Goal: Information Seeking & Learning: Learn about a topic

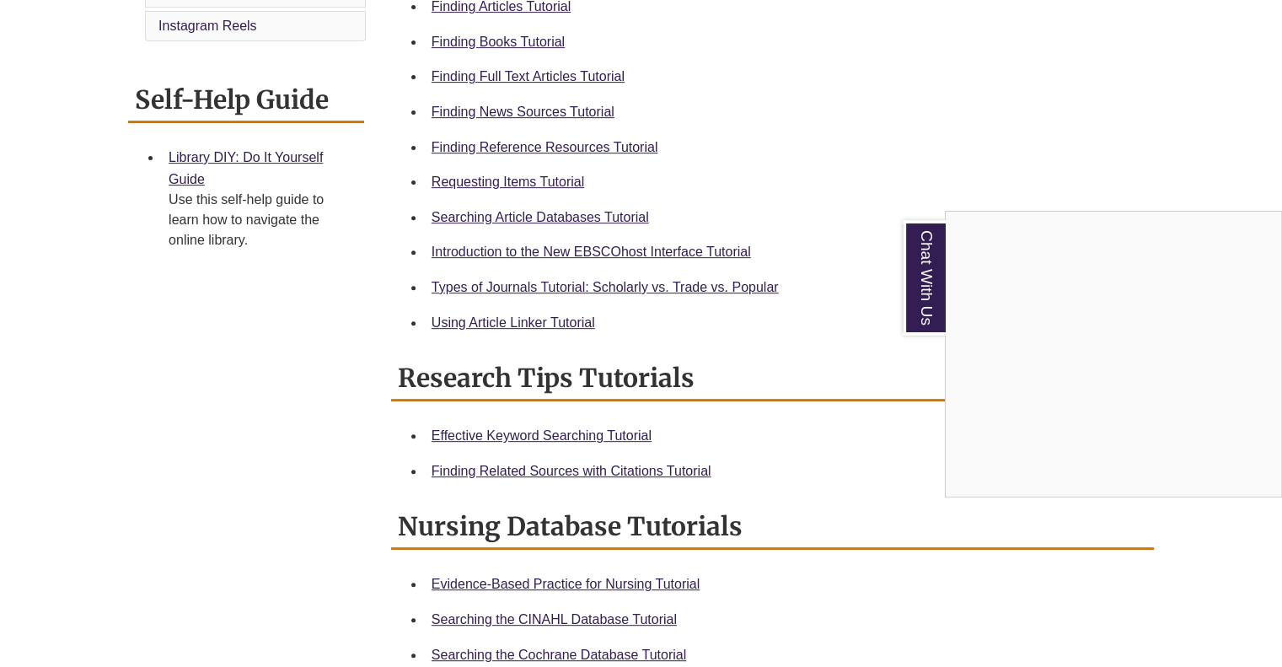
scroll to position [337, 0]
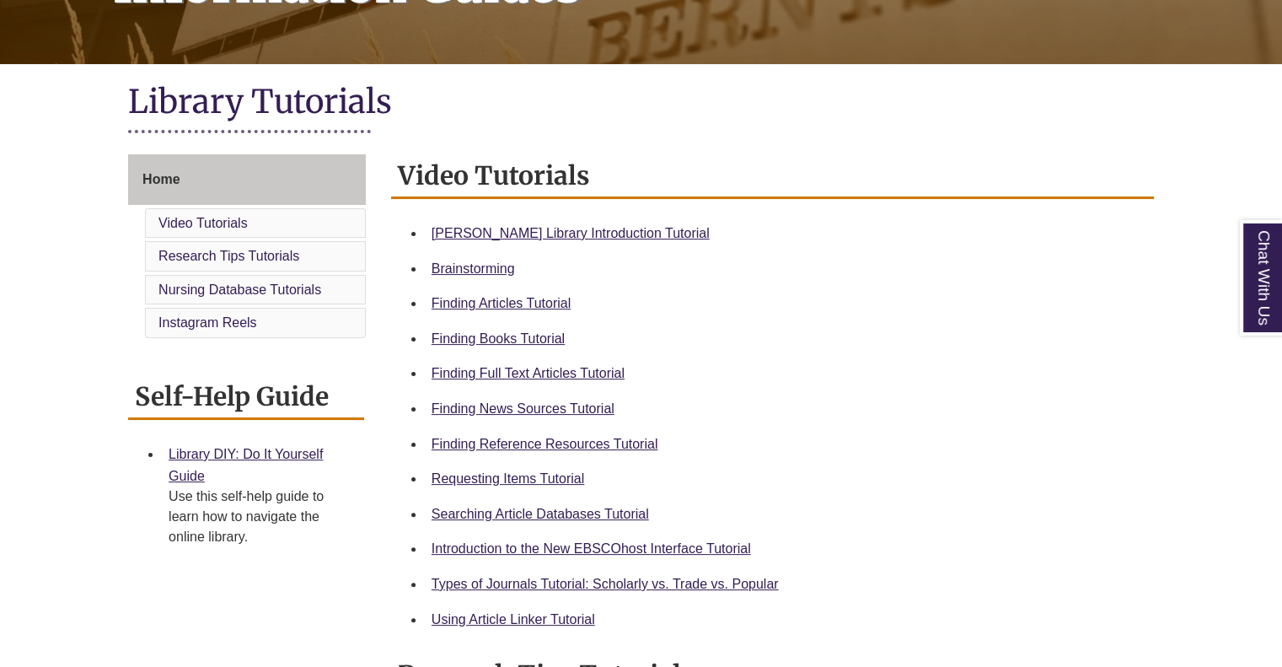
scroll to position [421, 0]
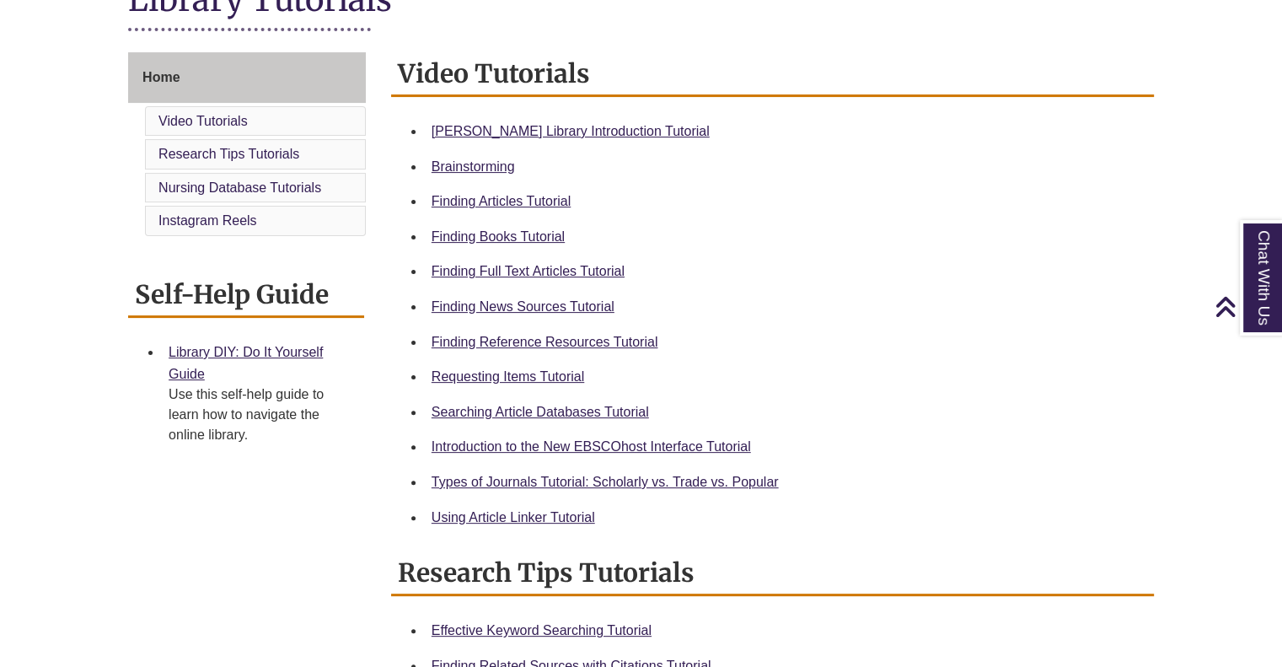
click at [624, 141] on body "Skip to Main Content Library Hours: 7:30am – 6:00pm Research Desk: 9:00am – 1:0…" at bounding box center [641, 587] width 1282 height 2017
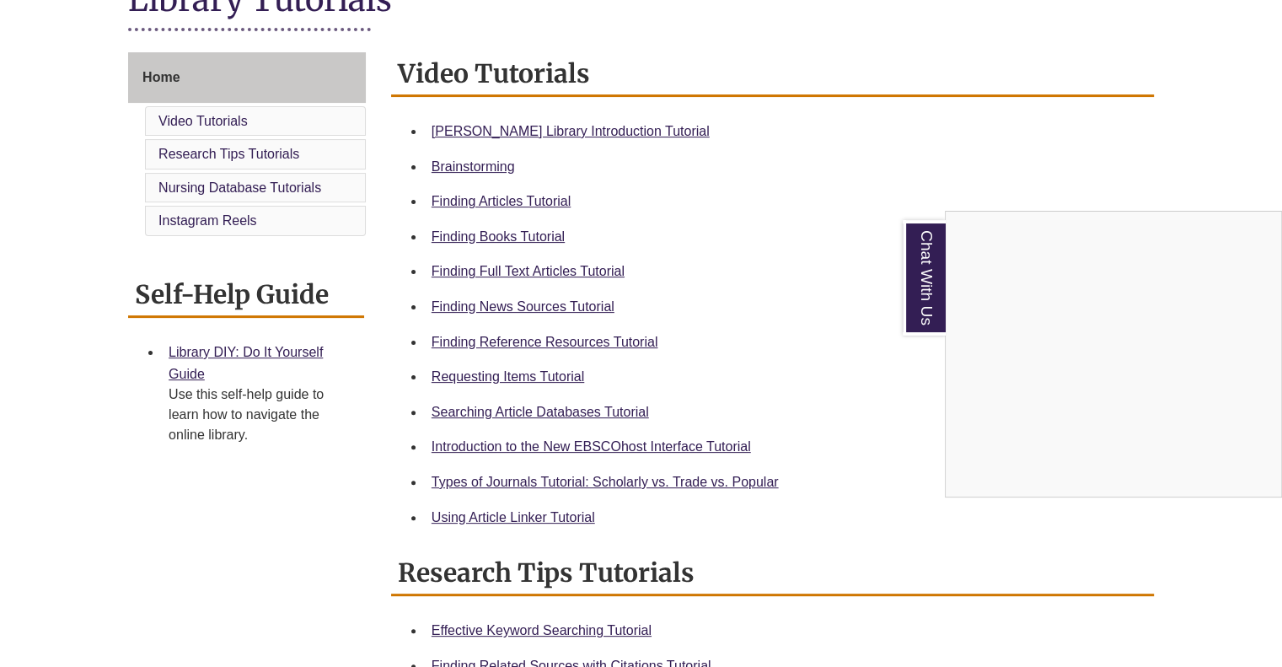
click at [592, 131] on div "Chat With Us" at bounding box center [641, 333] width 1282 height 667
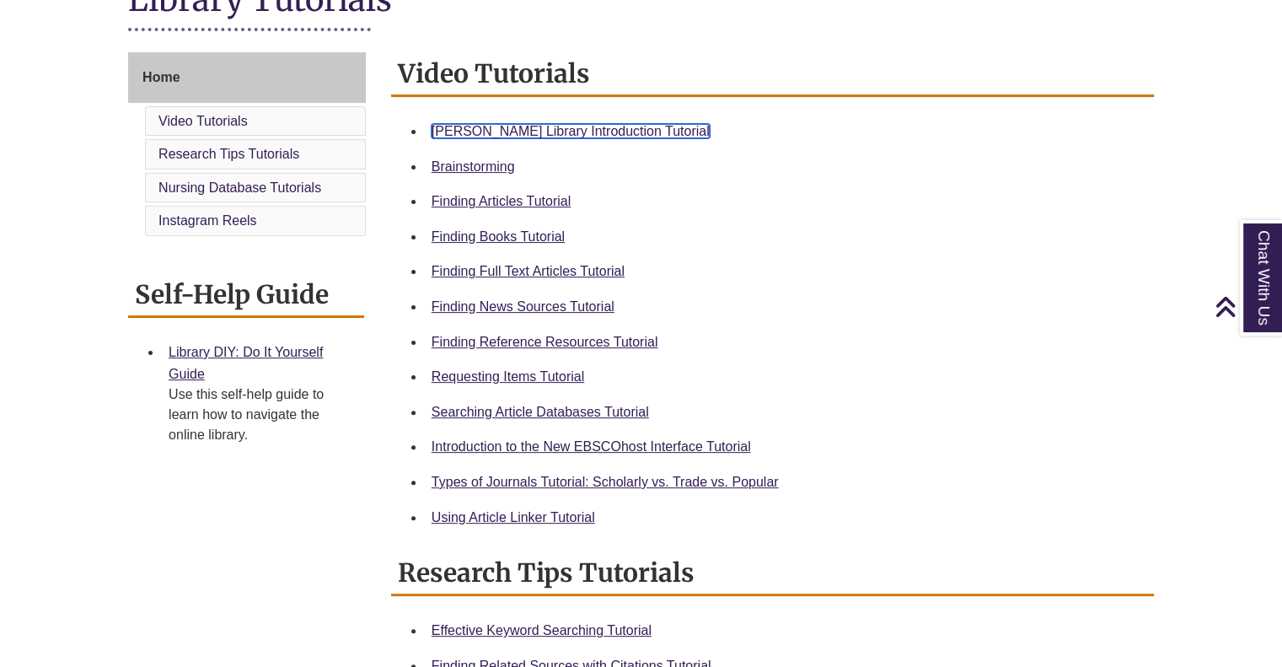
click at [592, 131] on link "[PERSON_NAME] Library Introduction Tutorial" at bounding box center [570, 131] width 278 height 14
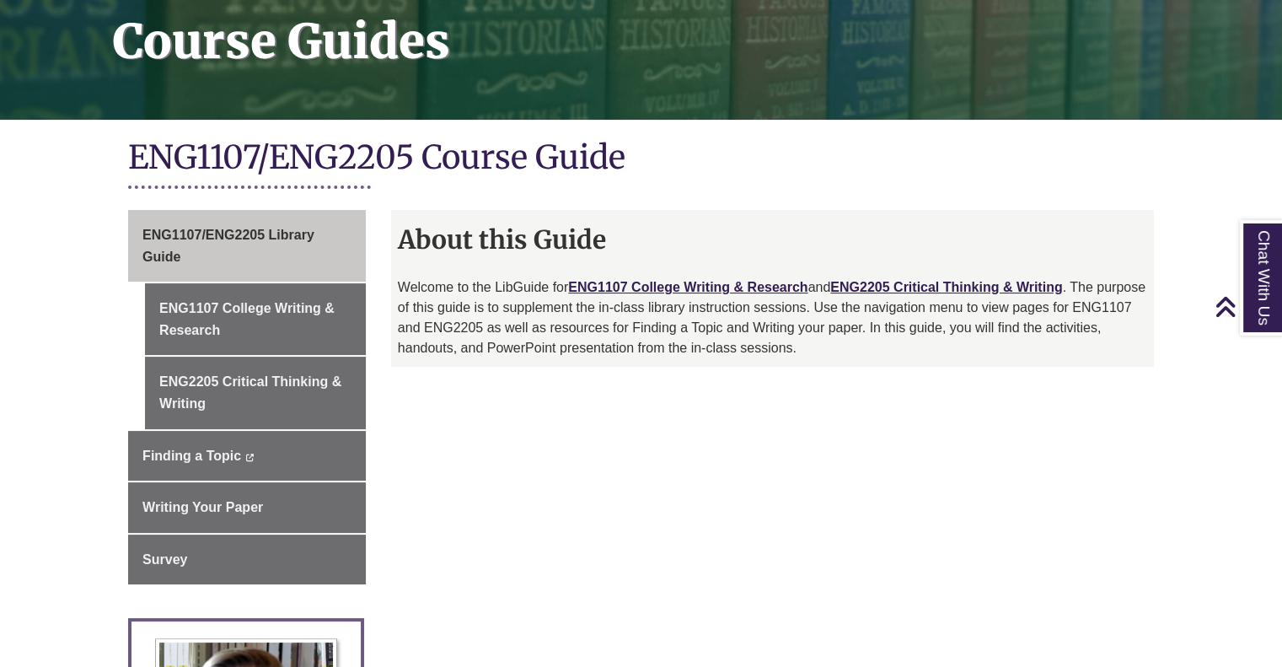
scroll to position [253, 0]
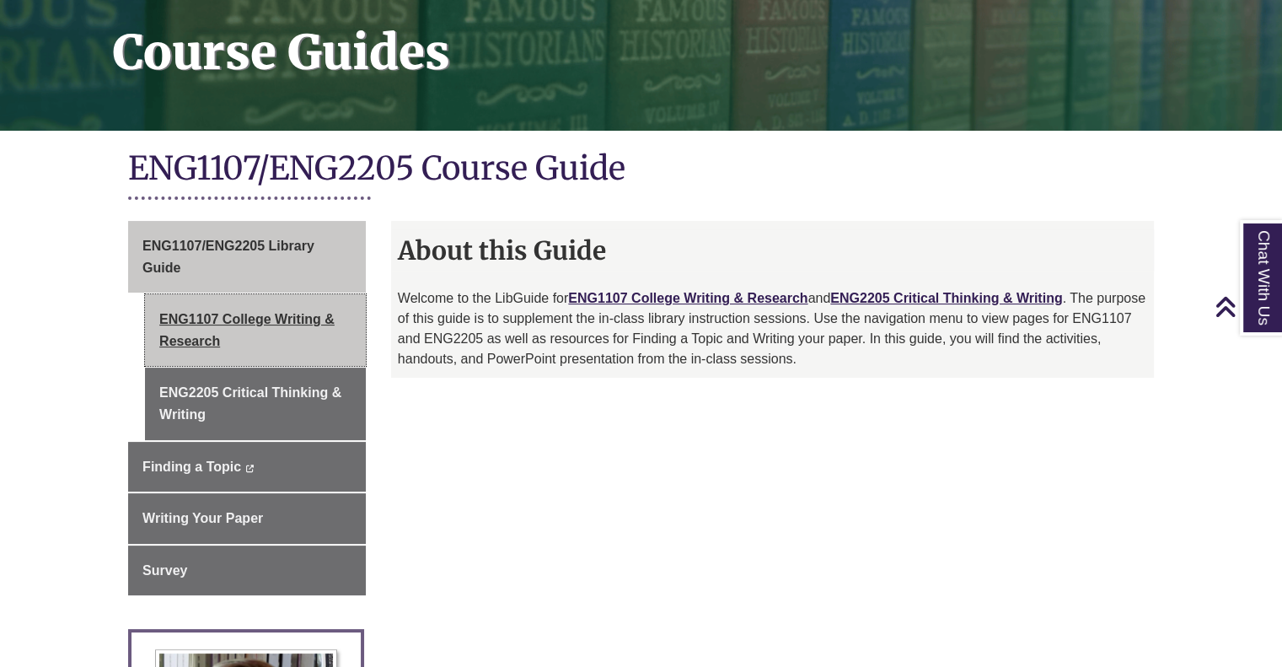
click at [265, 337] on link "ENG1107 College Writing & Research" at bounding box center [255, 330] width 221 height 72
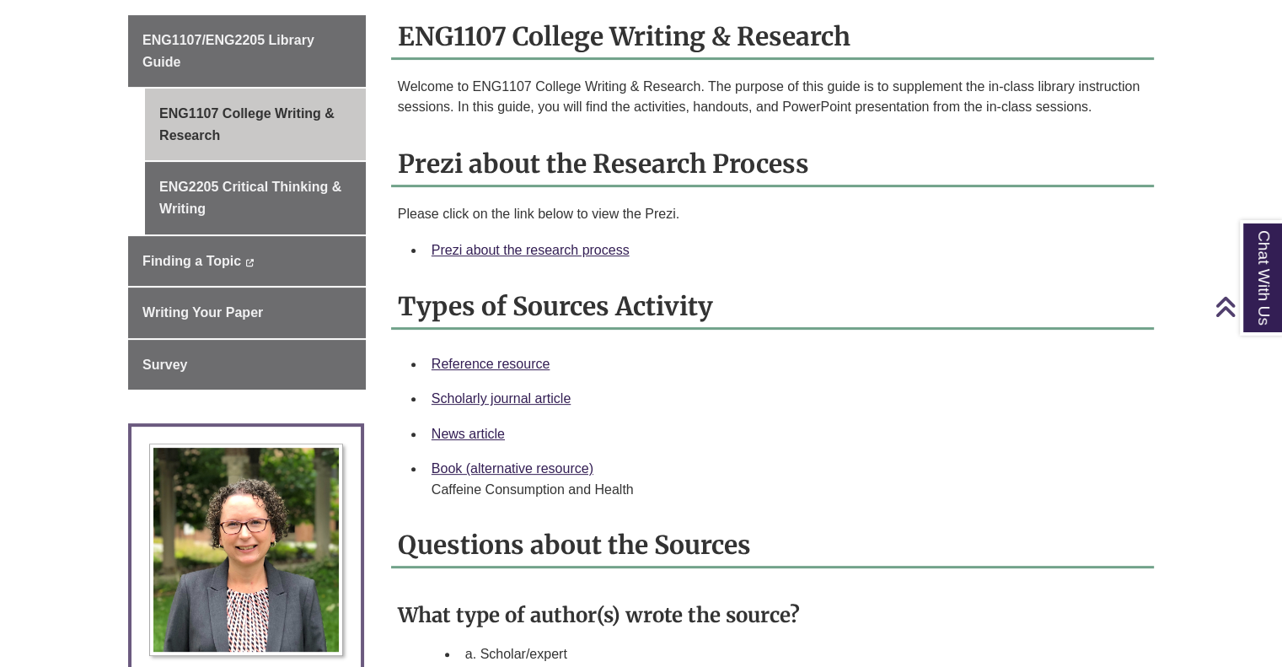
scroll to position [506, 0]
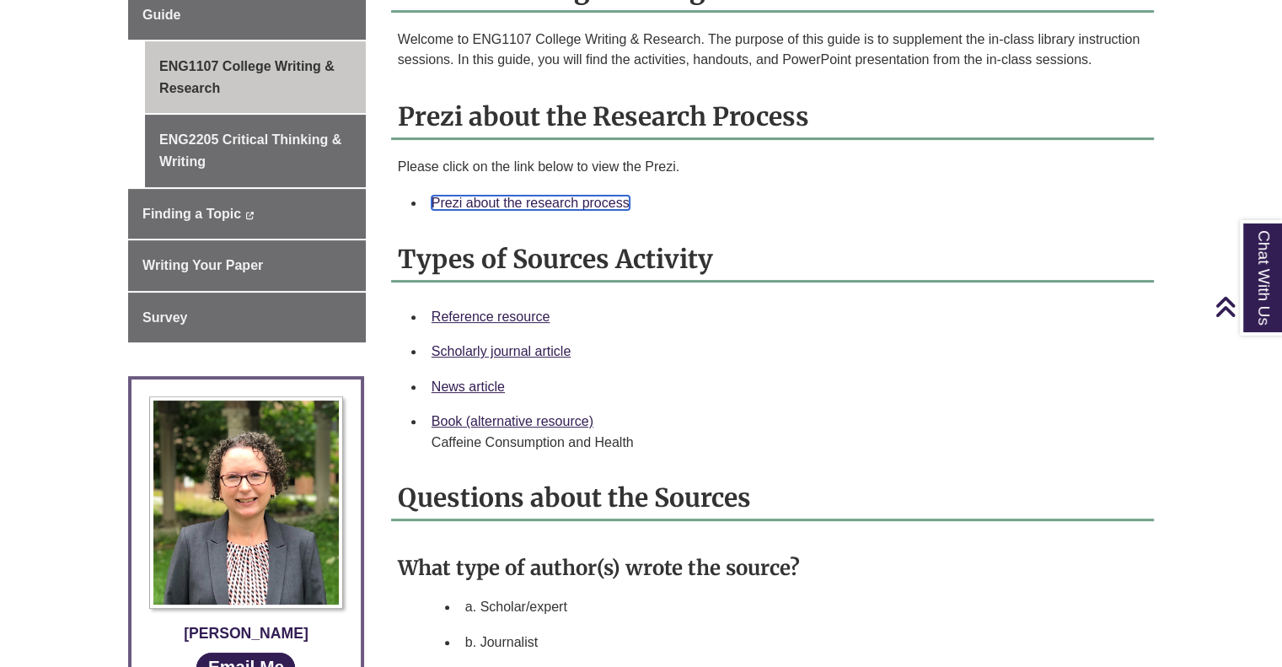
click at [543, 201] on link "Prezi about the research process" at bounding box center [530, 203] width 198 height 14
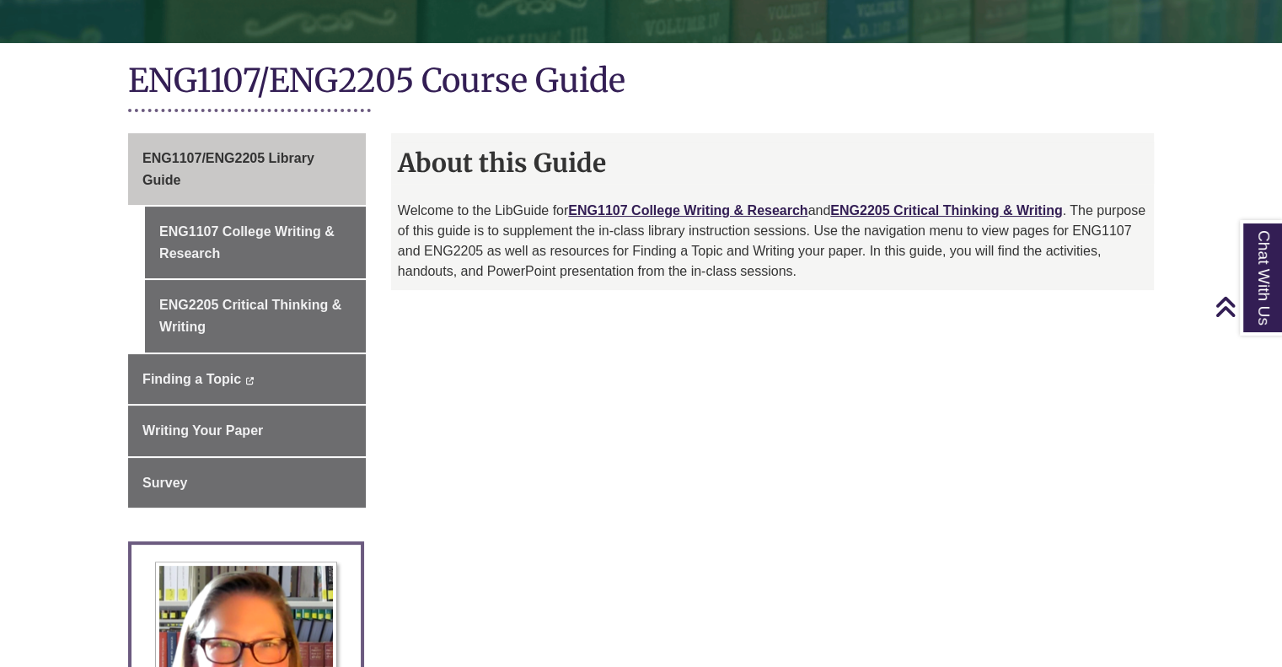
scroll to position [337, 0]
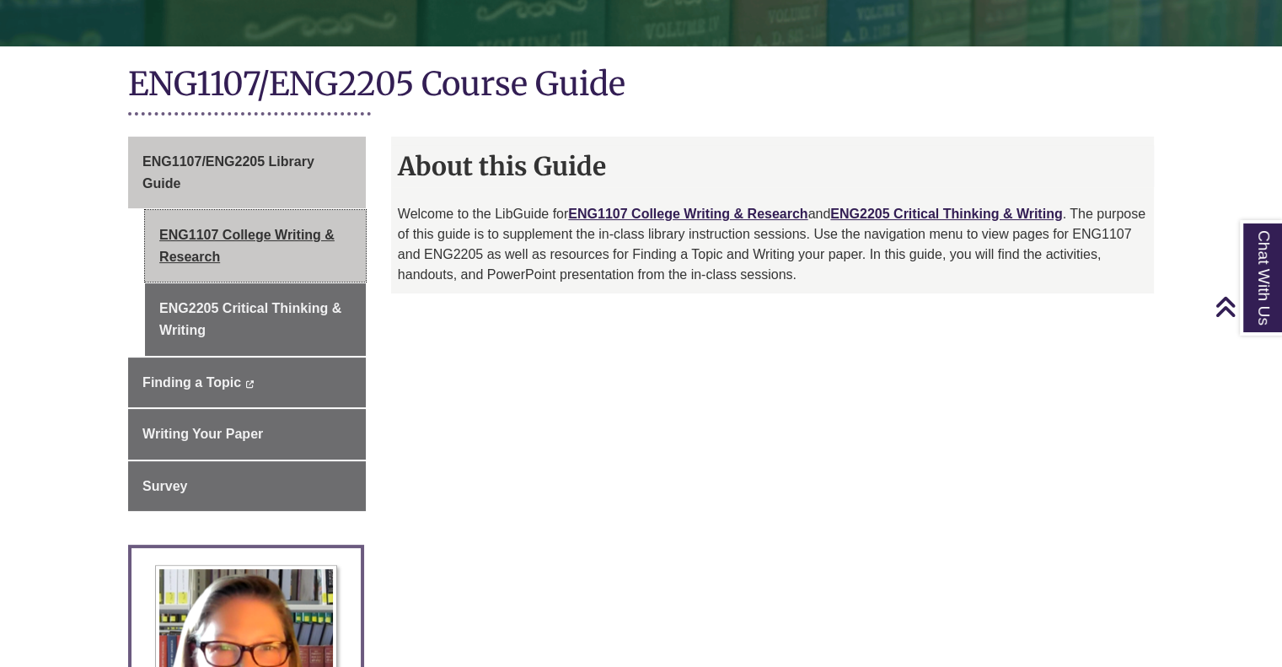
click at [277, 242] on link "ENG1107 College Writing & Research" at bounding box center [255, 246] width 221 height 72
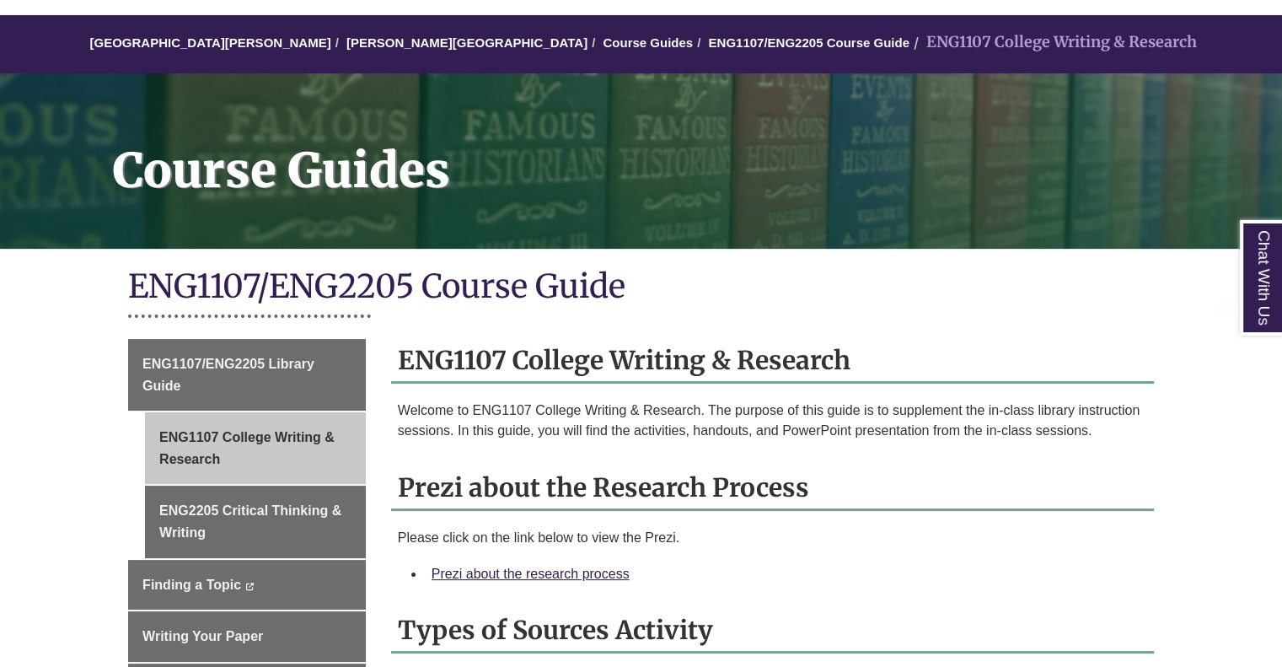
scroll to position [421, 0]
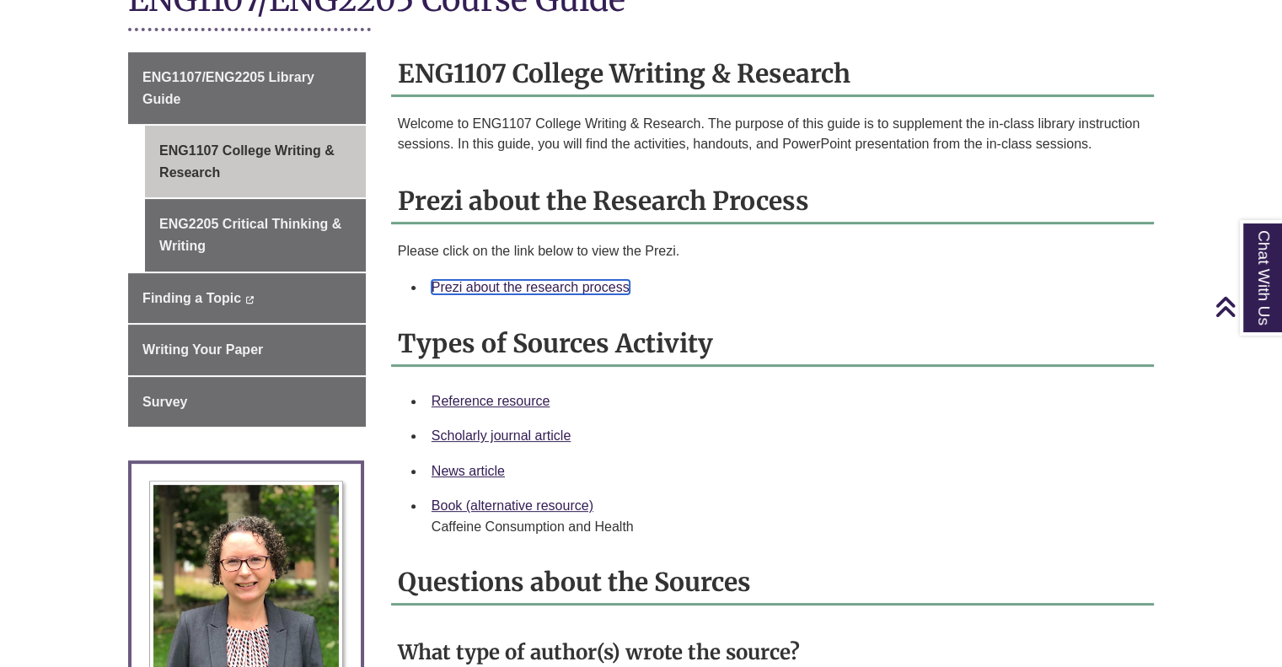
click at [512, 283] on link "Prezi about the research process" at bounding box center [530, 287] width 198 height 14
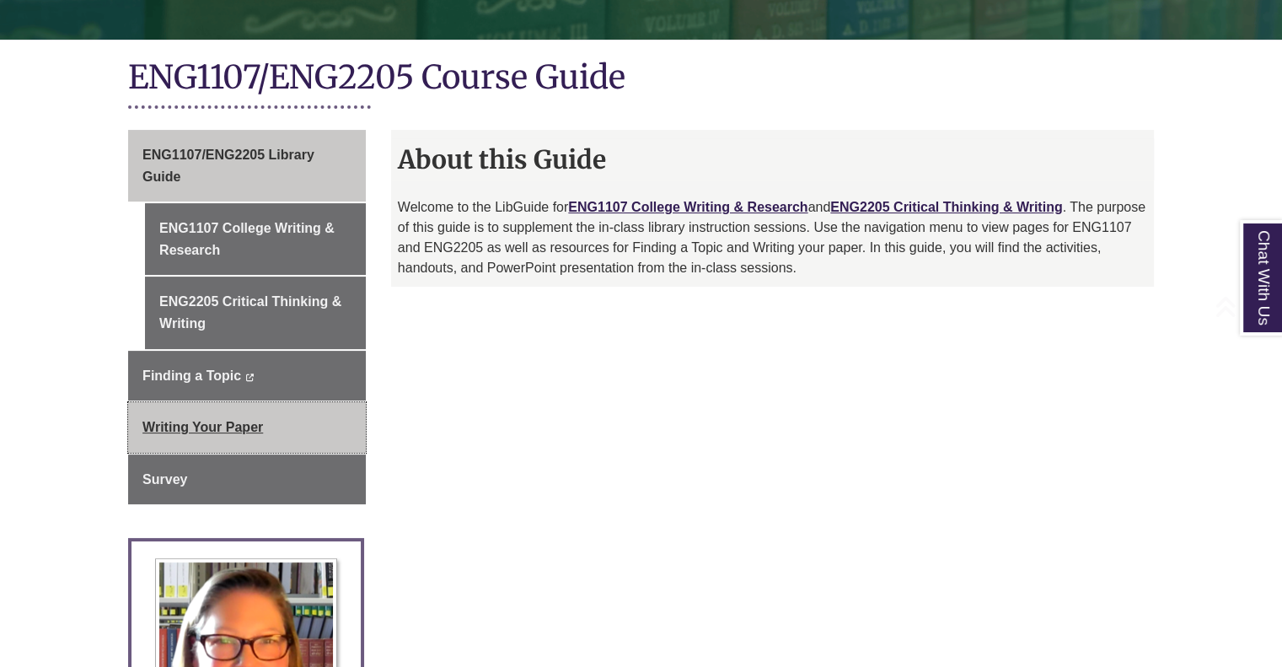
scroll to position [421, 0]
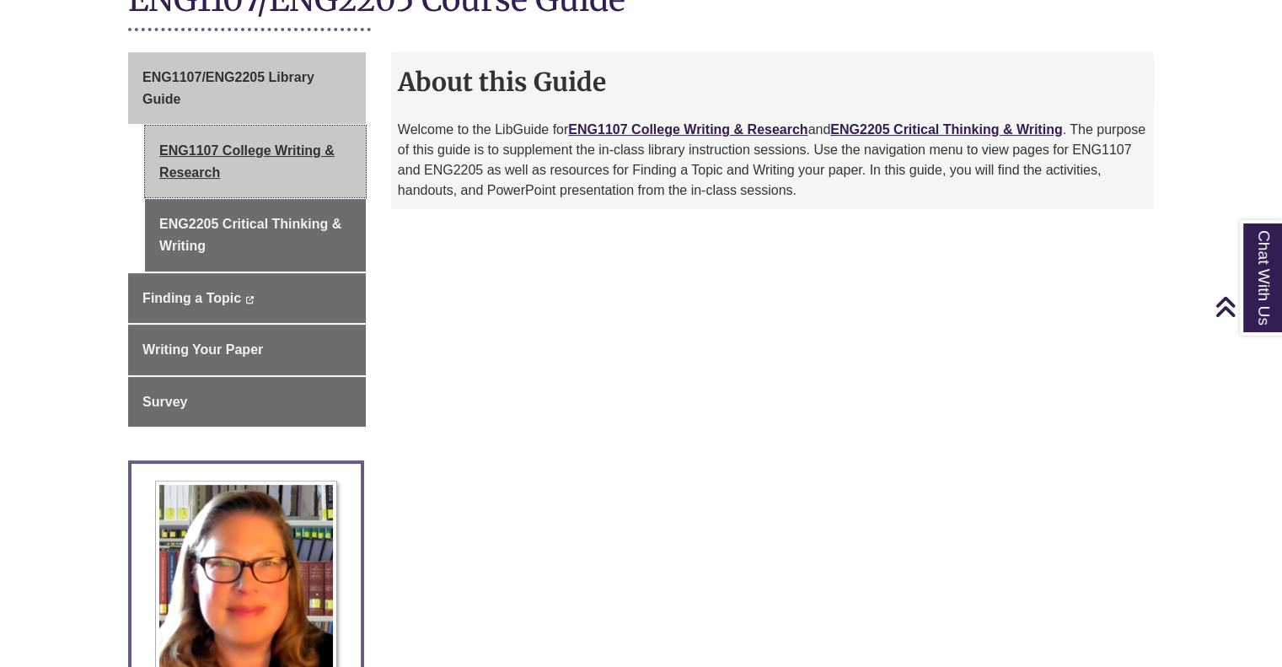
click at [276, 180] on link "ENG1107 College Writing & Research" at bounding box center [255, 162] width 221 height 72
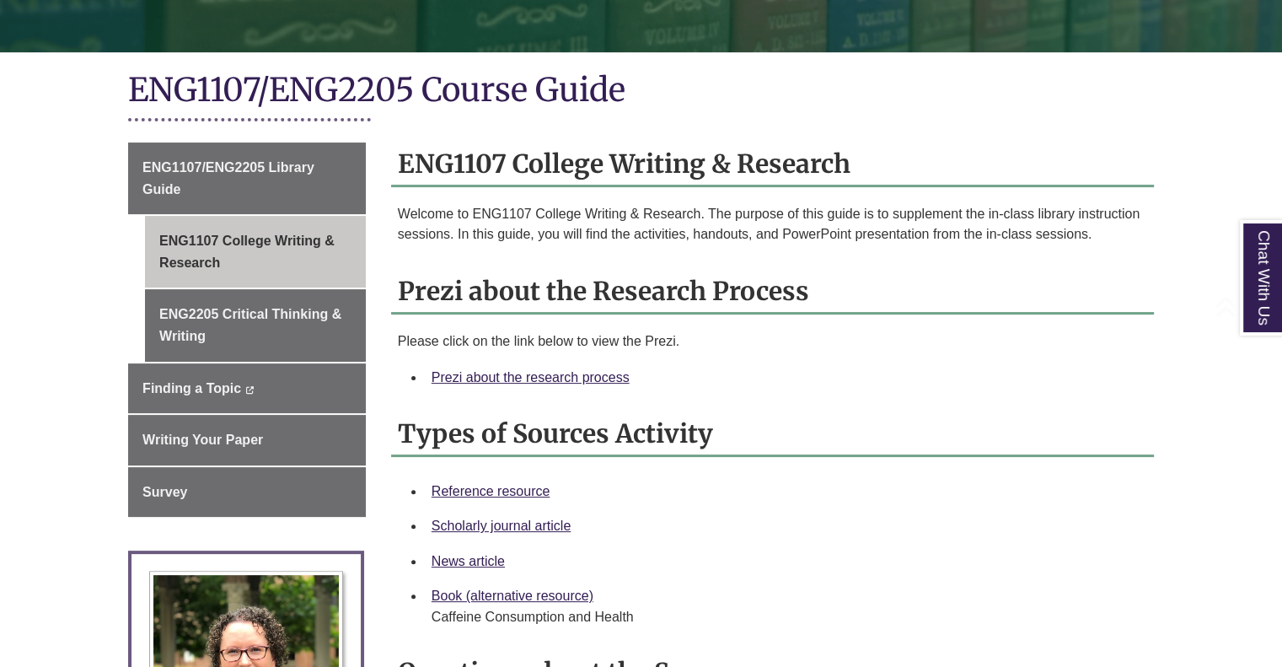
scroll to position [337, 0]
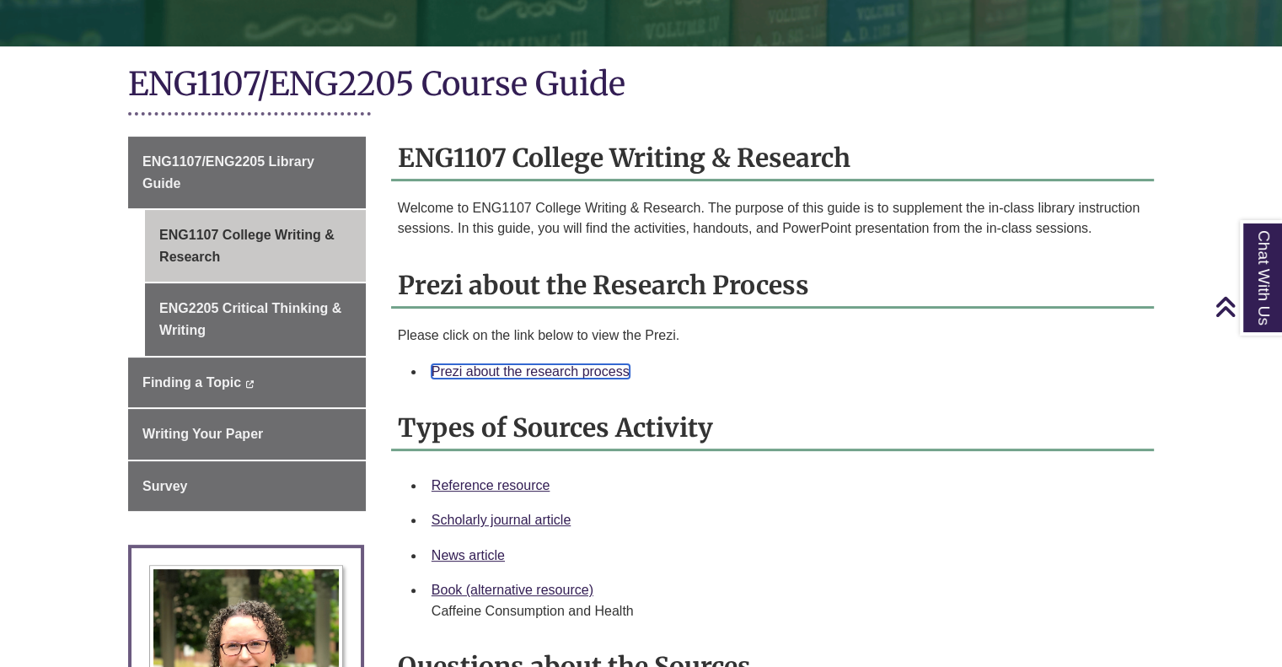
click at [512, 367] on link "Prezi about the research process" at bounding box center [530, 371] width 198 height 14
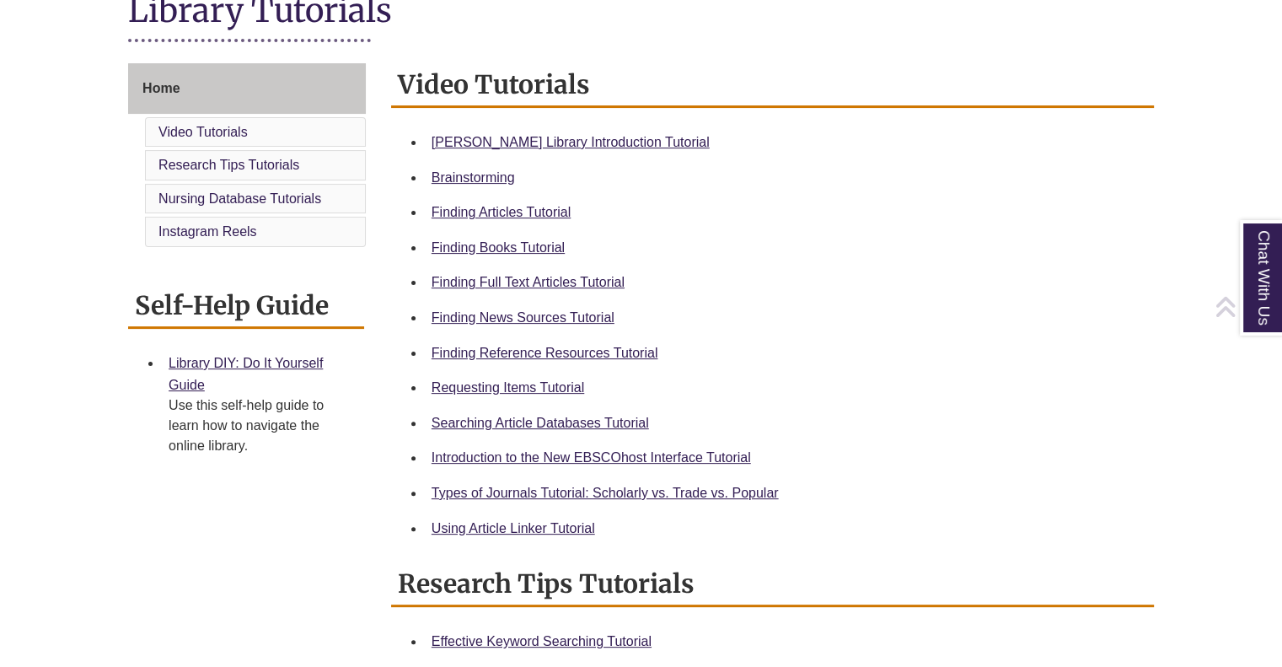
scroll to position [421, 0]
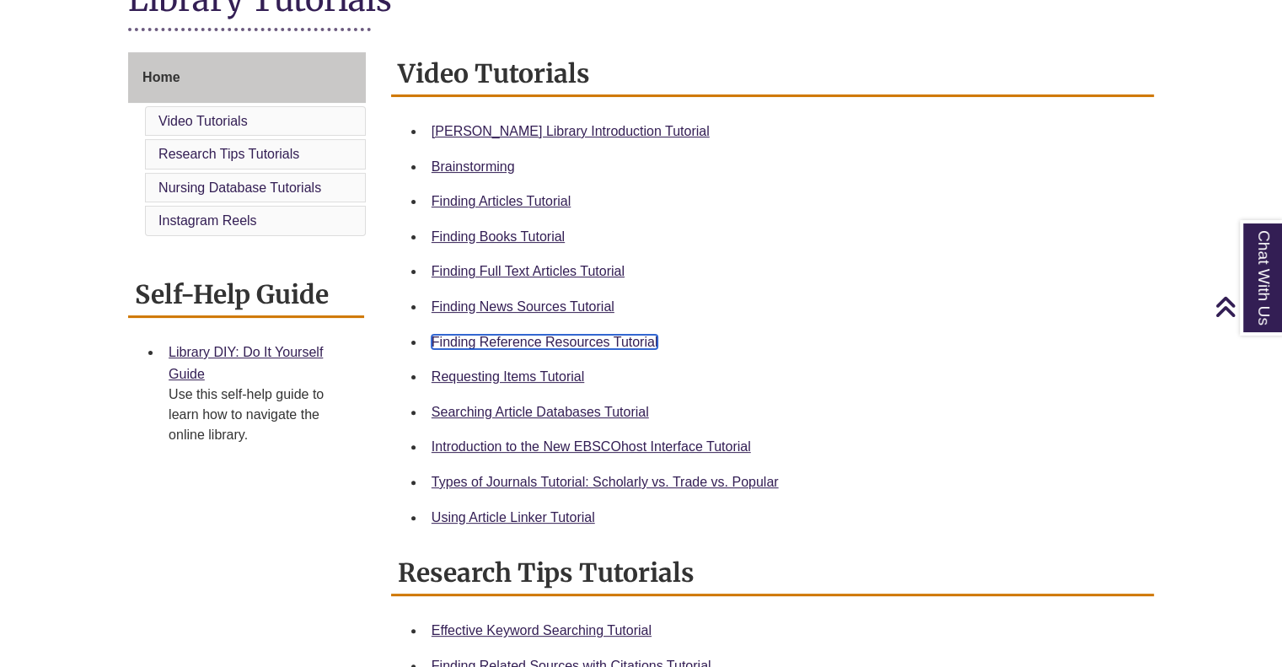
click at [532, 343] on link "Finding Reference Resources Tutorial" at bounding box center [544, 342] width 227 height 14
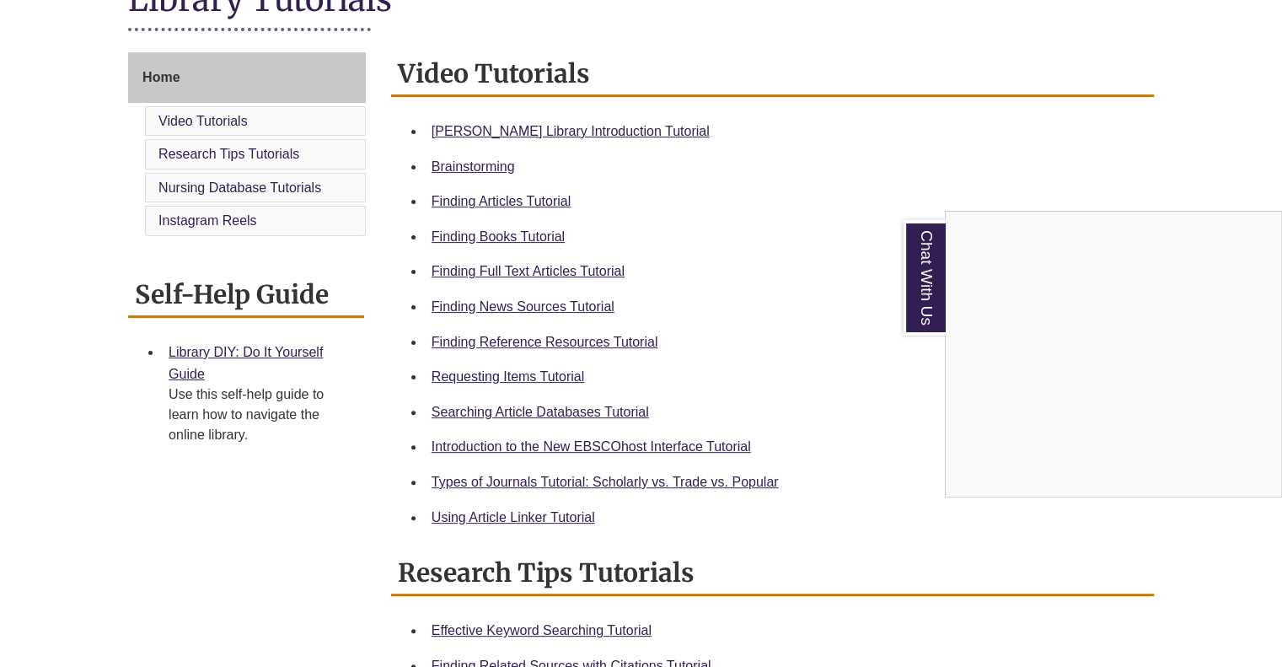
drag, startPoint x: 984, startPoint y: 155, endPoint x: 761, endPoint y: 195, distance: 226.8
click at [984, 154] on div "Chat With Us" at bounding box center [641, 333] width 1282 height 667
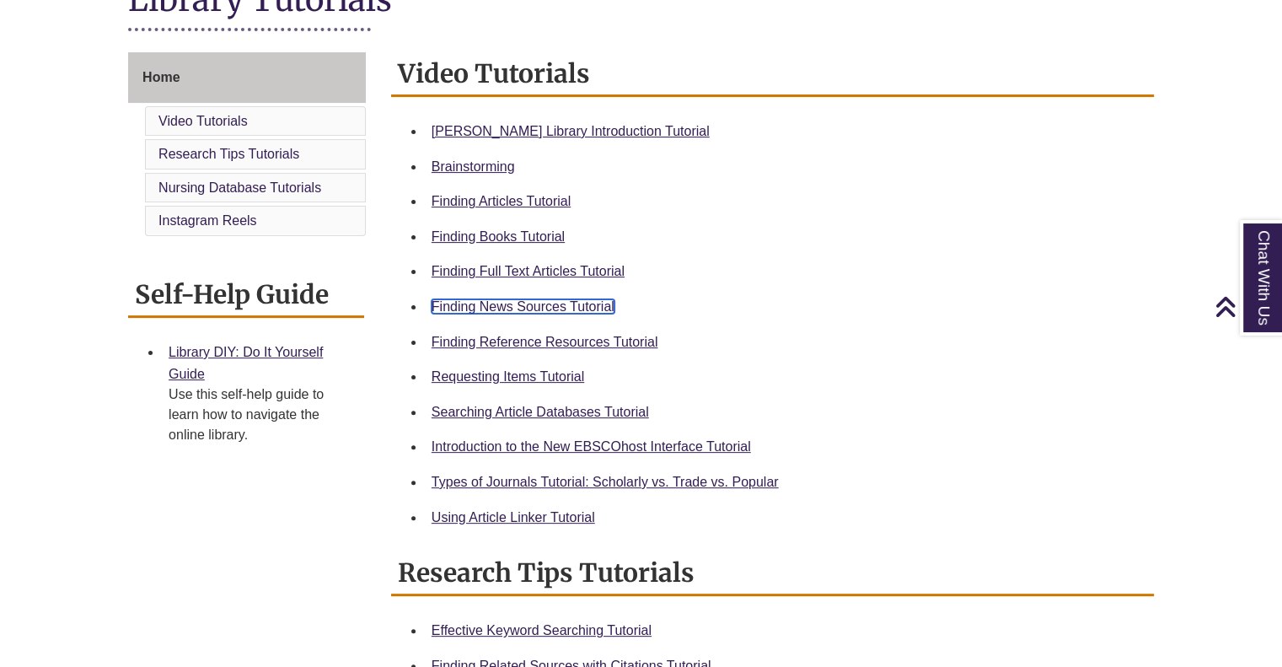
click at [518, 303] on link "Finding News Sources Tutorial" at bounding box center [522, 306] width 183 height 14
click at [233, 451] on div "Self-Help Guide Library DIY: Do It Yourself Guide Use this self-help guide to l…" at bounding box center [247, 371] width 238 height 196
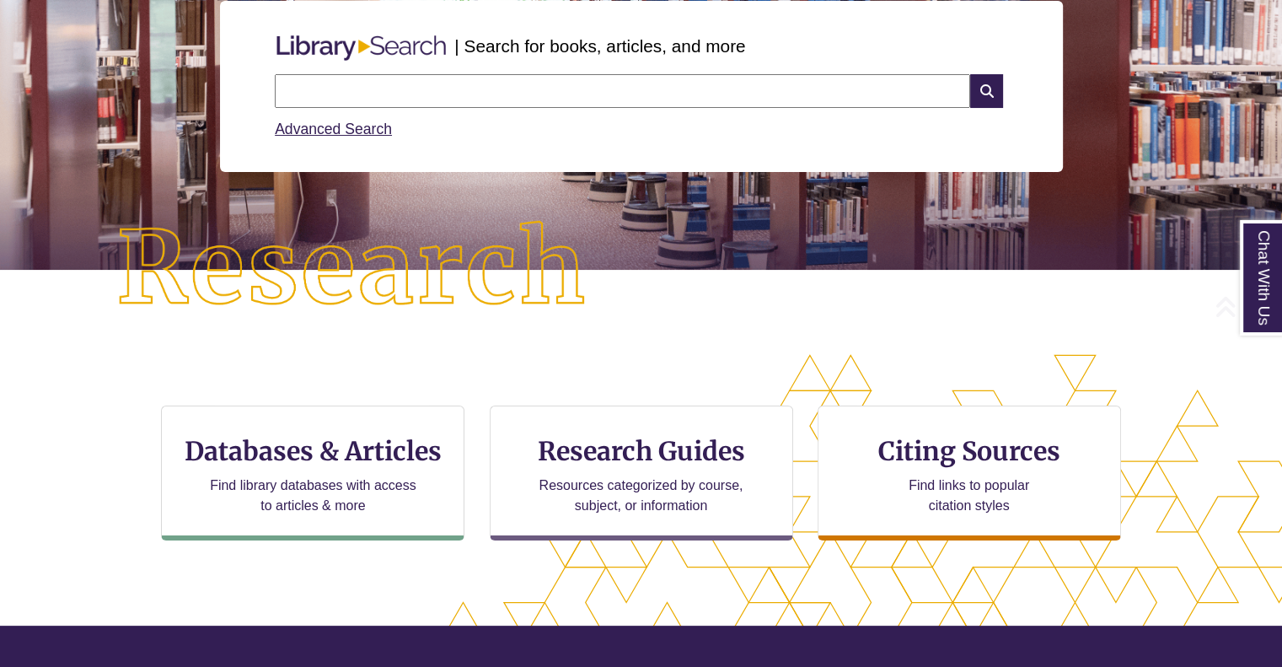
scroll to position [253, 0]
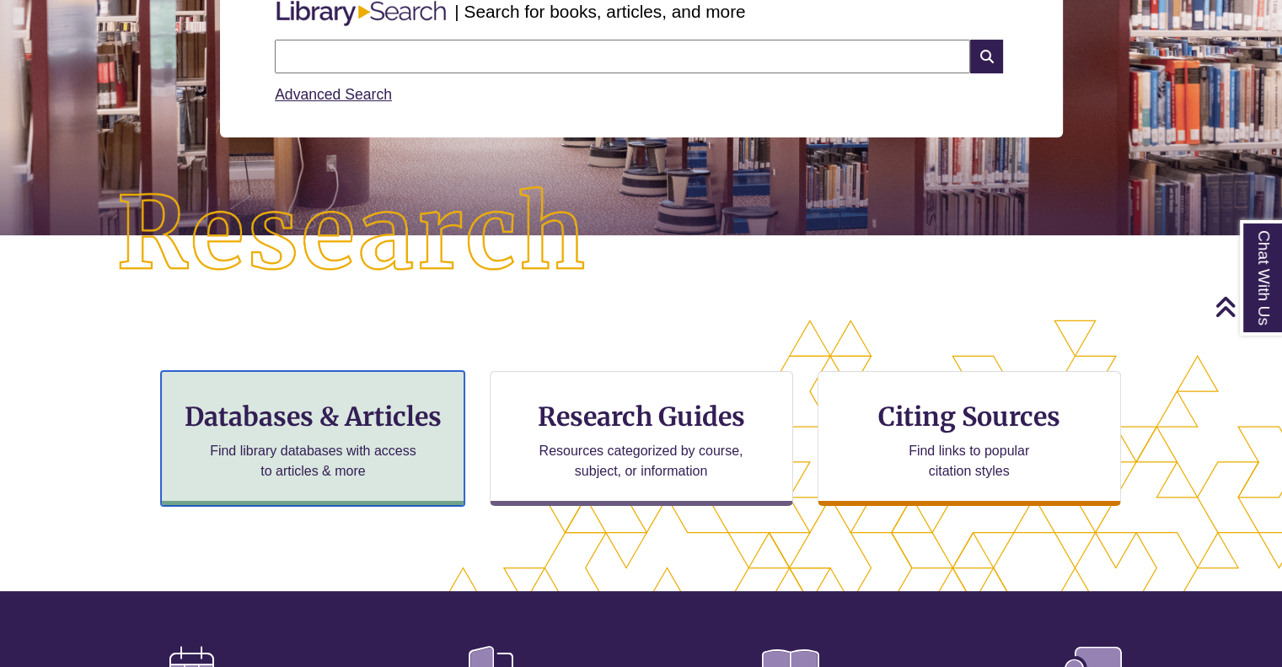
click at [327, 399] on div "Databases & Articles Find library databases with access to articles & more" at bounding box center [312, 438] width 303 height 135
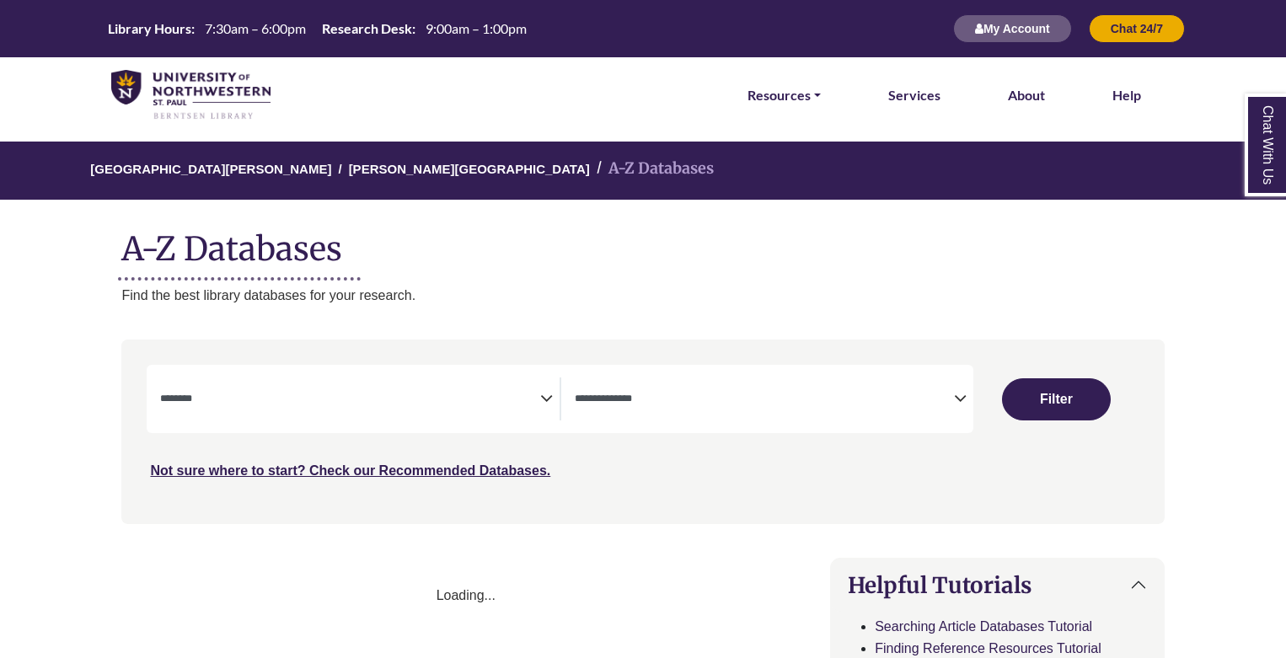
select select "Database Subject Filter"
select select "Database Types Filter"
select select "Database Subject Filter"
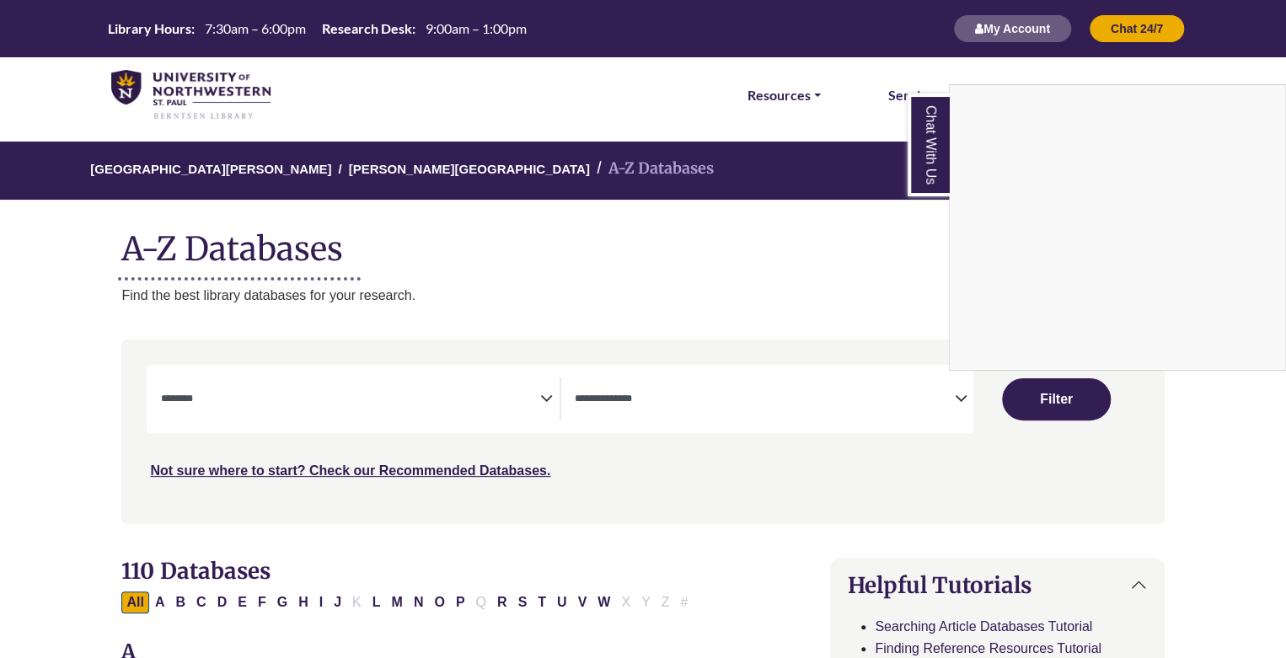
click at [644, 400] on div "Chat With Us" at bounding box center [643, 329] width 1286 height 658
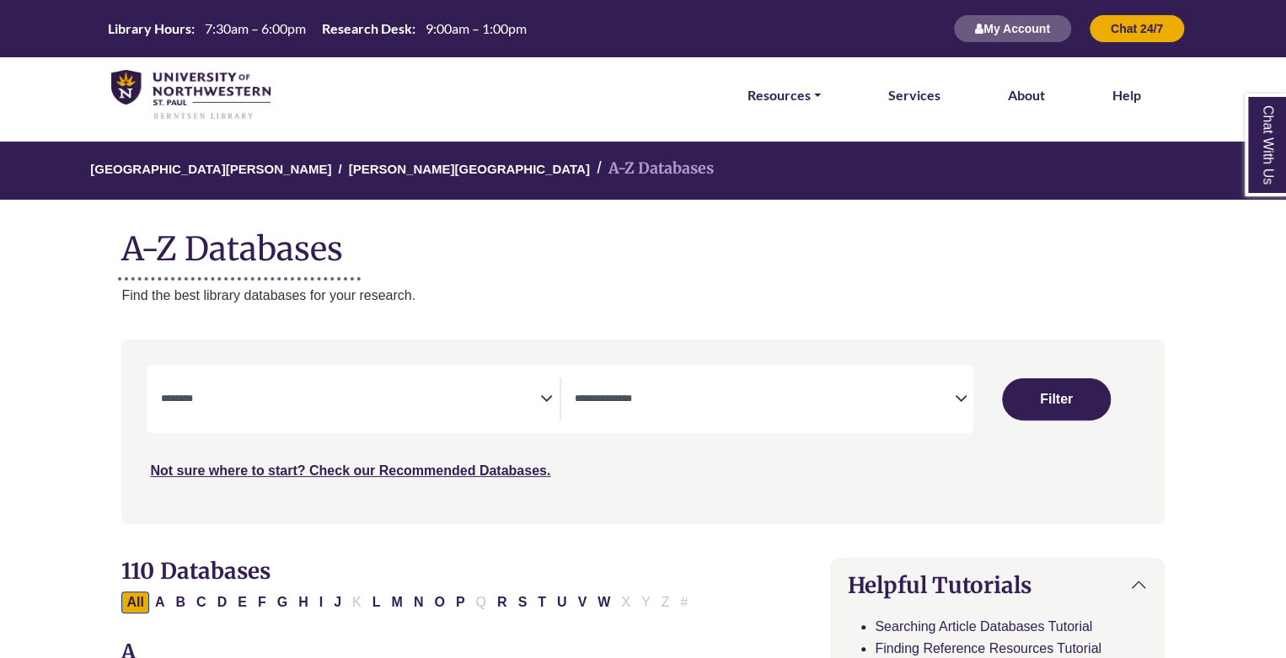
click at [964, 410] on div "**********" at bounding box center [774, 399] width 399 height 43
click at [958, 403] on icon "Search filters" at bounding box center [960, 395] width 13 height 25
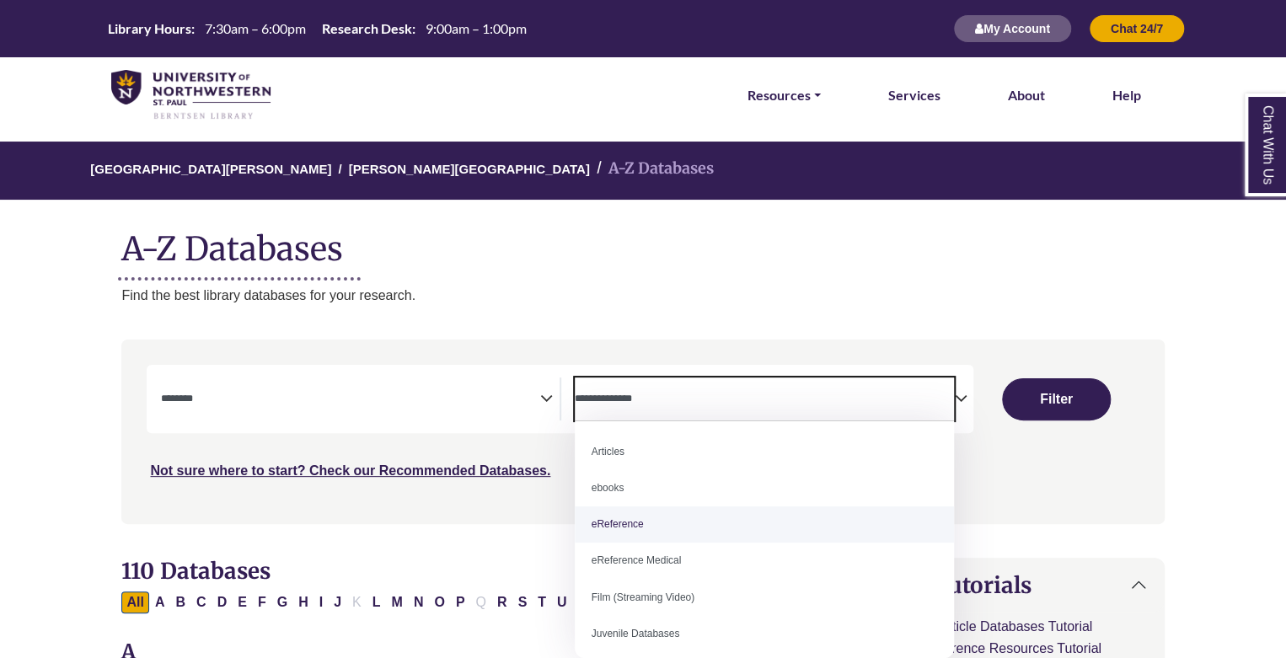
select select "*****"
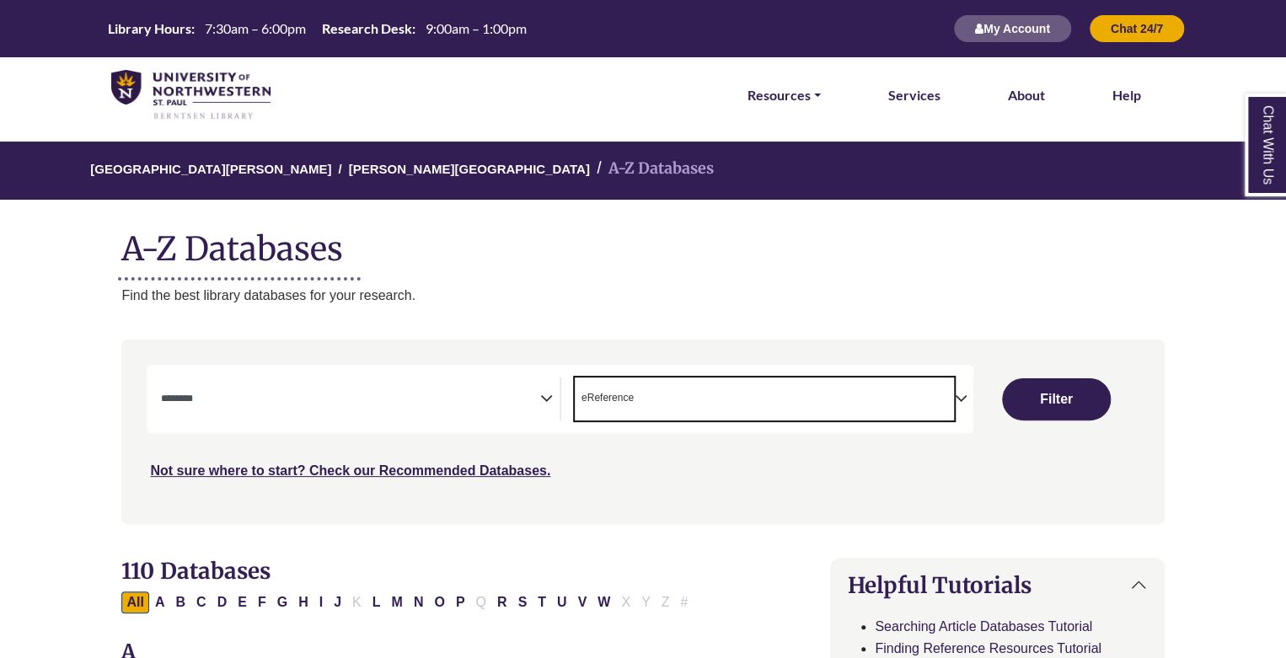
scroll to position [33, 0]
click at [413, 370] on div "**********" at bounding box center [560, 399] width 827 height 68
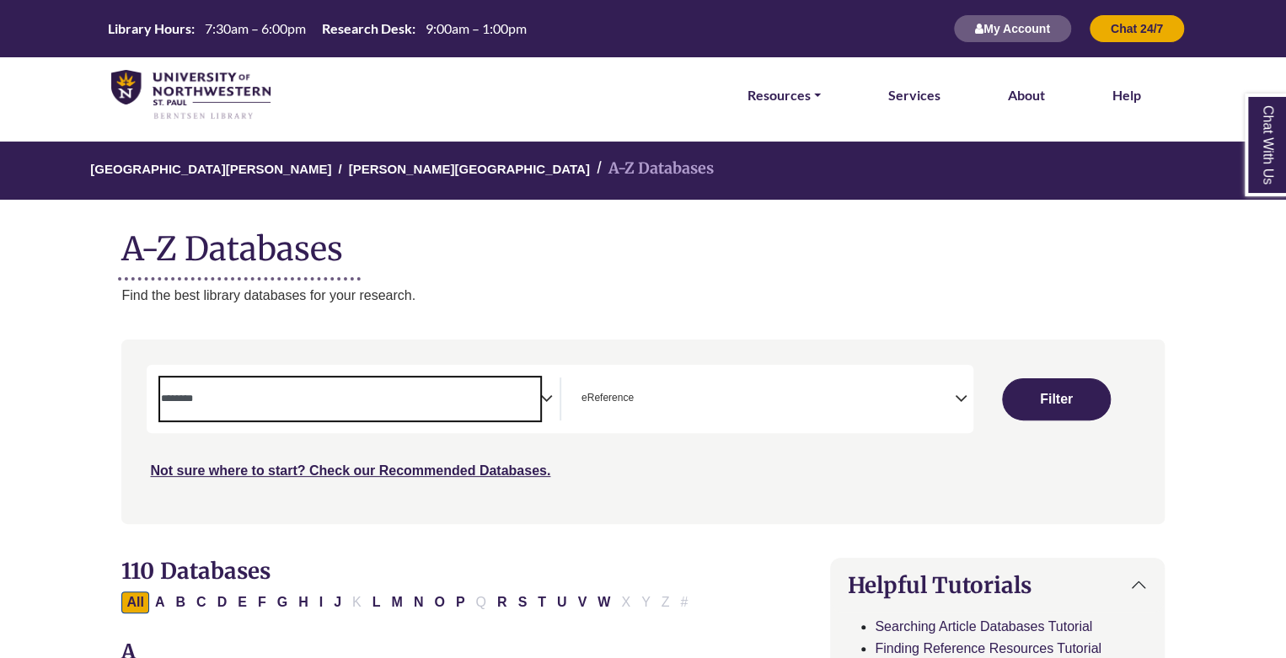
click at [415, 390] on span "Search filters" at bounding box center [349, 396] width 379 height 14
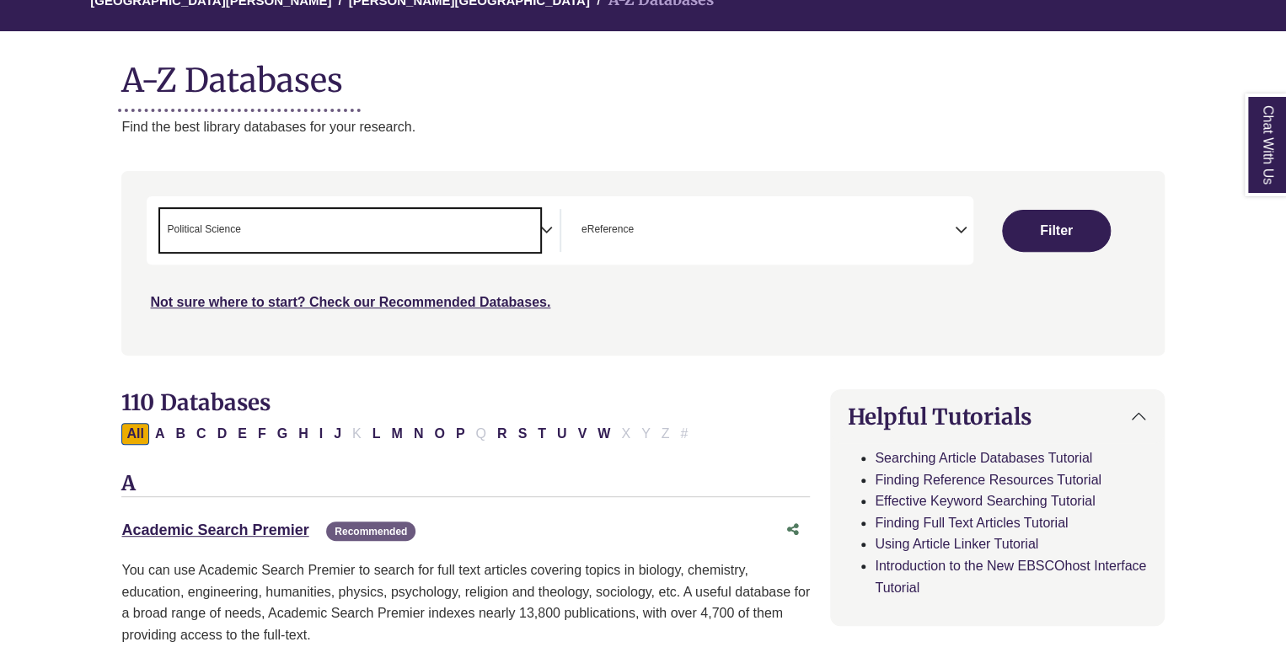
scroll to position [588, 0]
click at [516, 229] on span "× Political Science" at bounding box center [349, 230] width 379 height 43
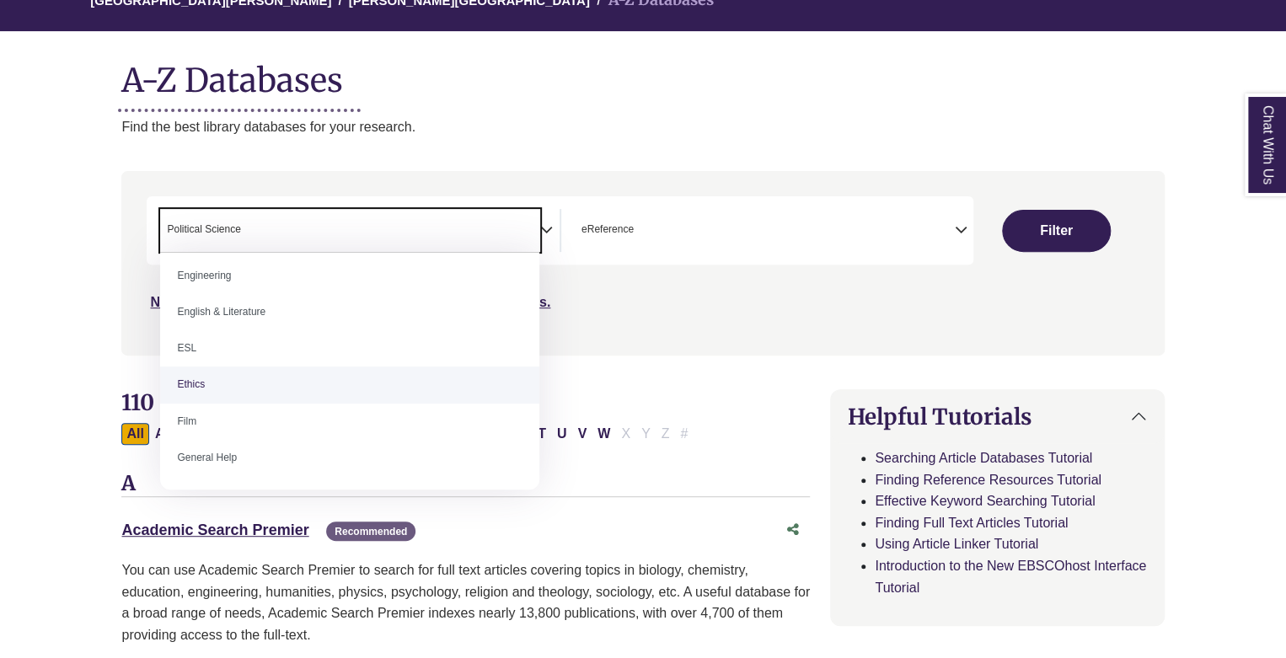
scroll to position [674, 0]
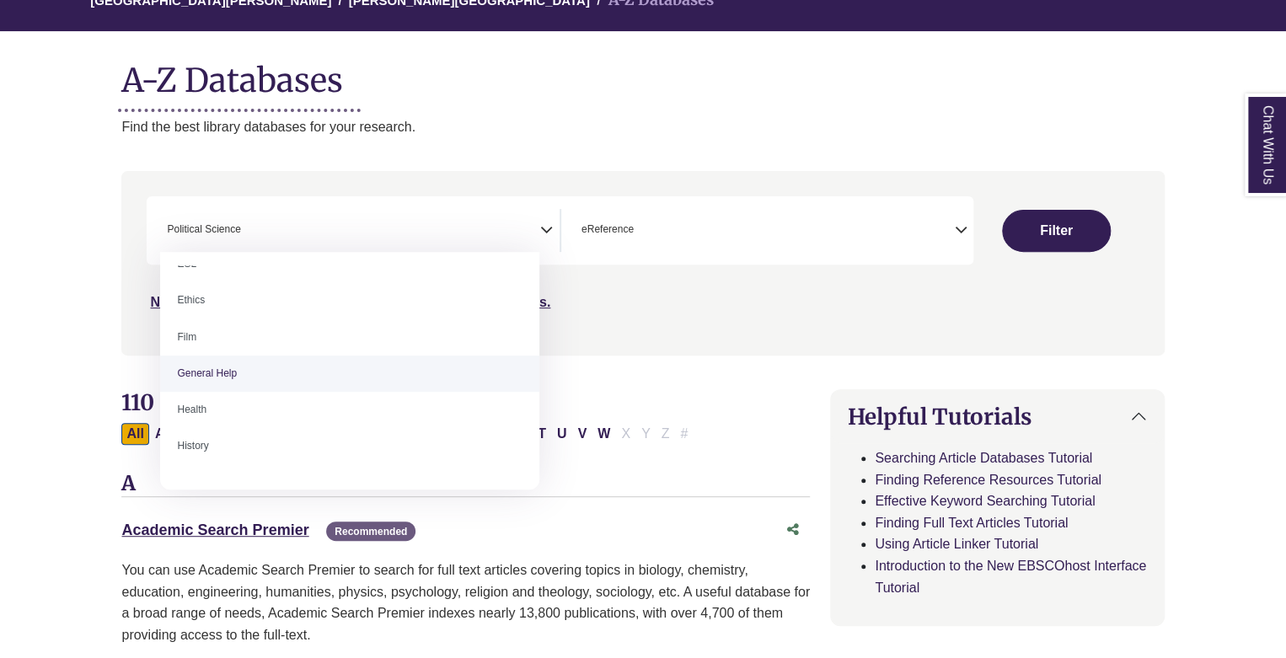
select select "*****"
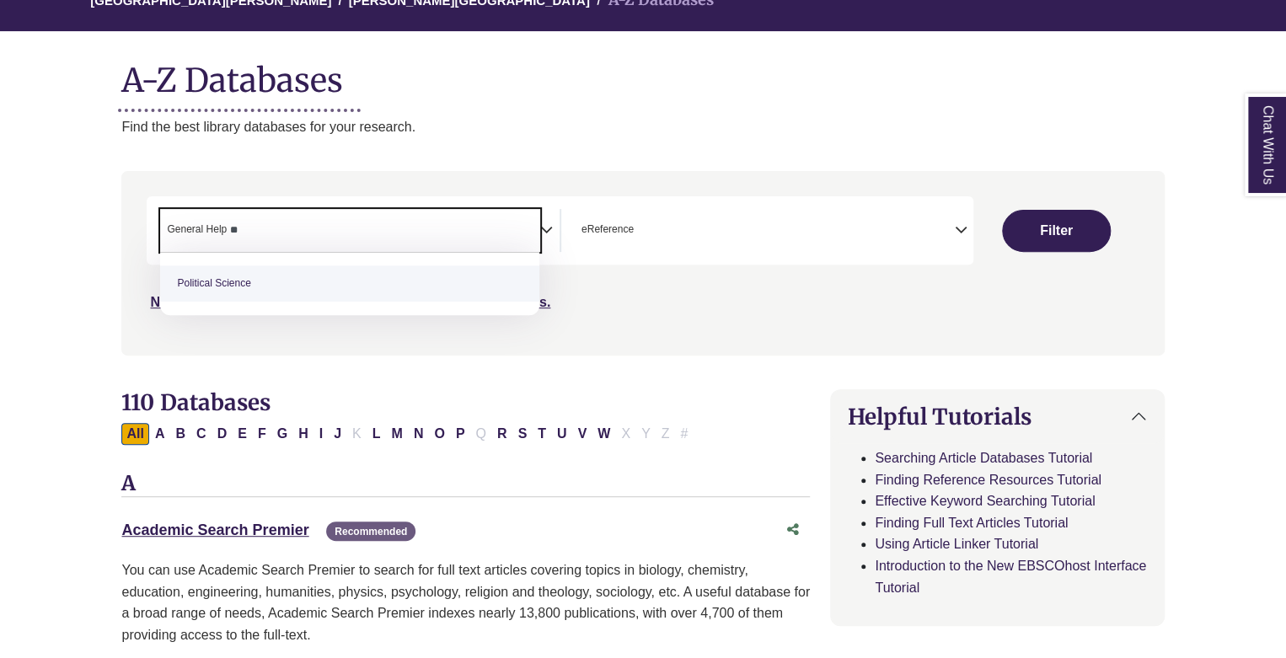
type textarea "*"
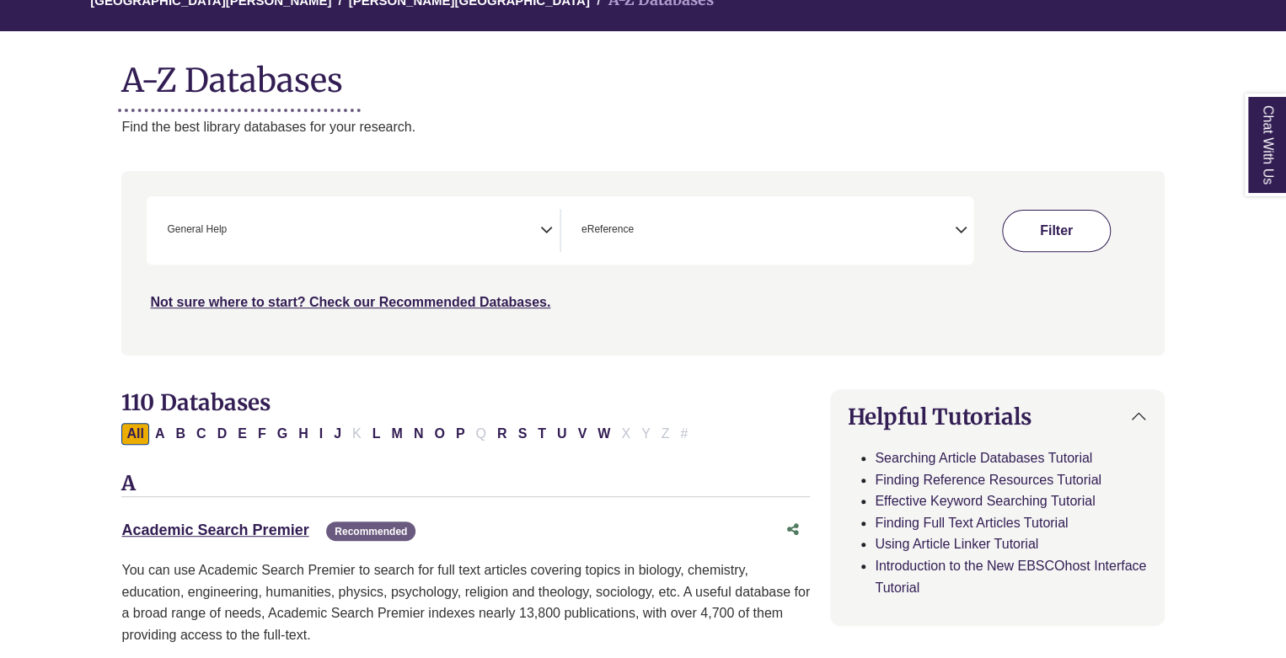
click at [1074, 238] on button "Filter" at bounding box center [1056, 231] width 109 height 42
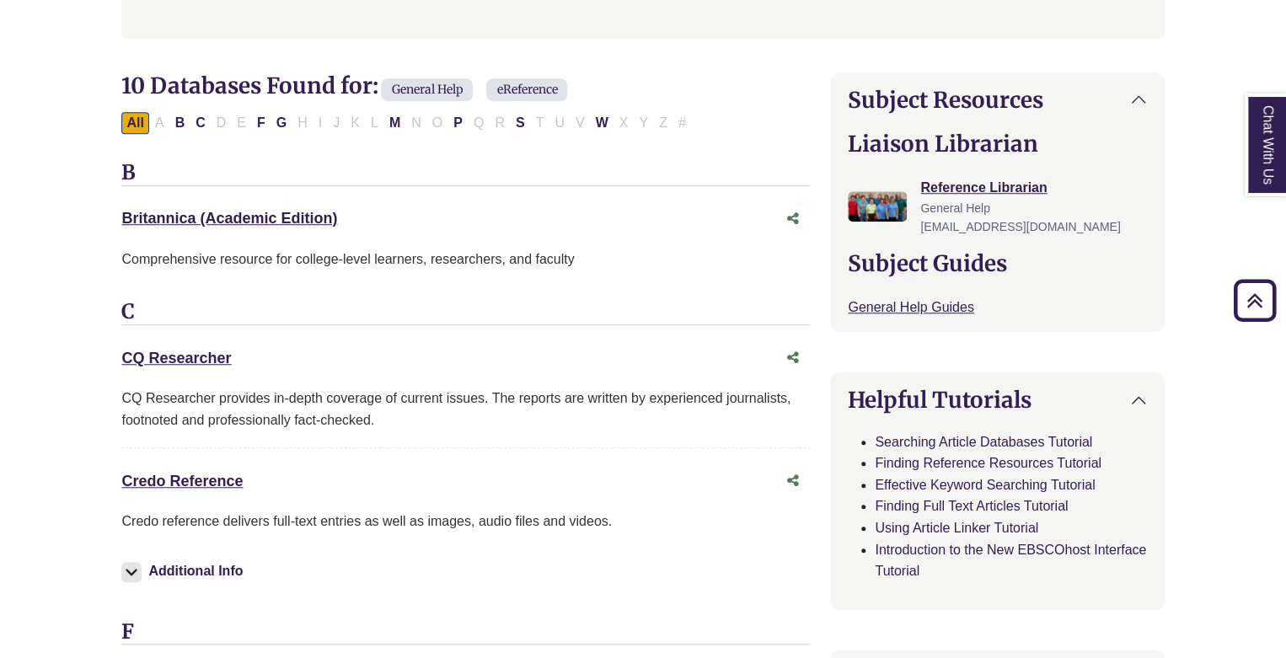
scroll to position [506, 0]
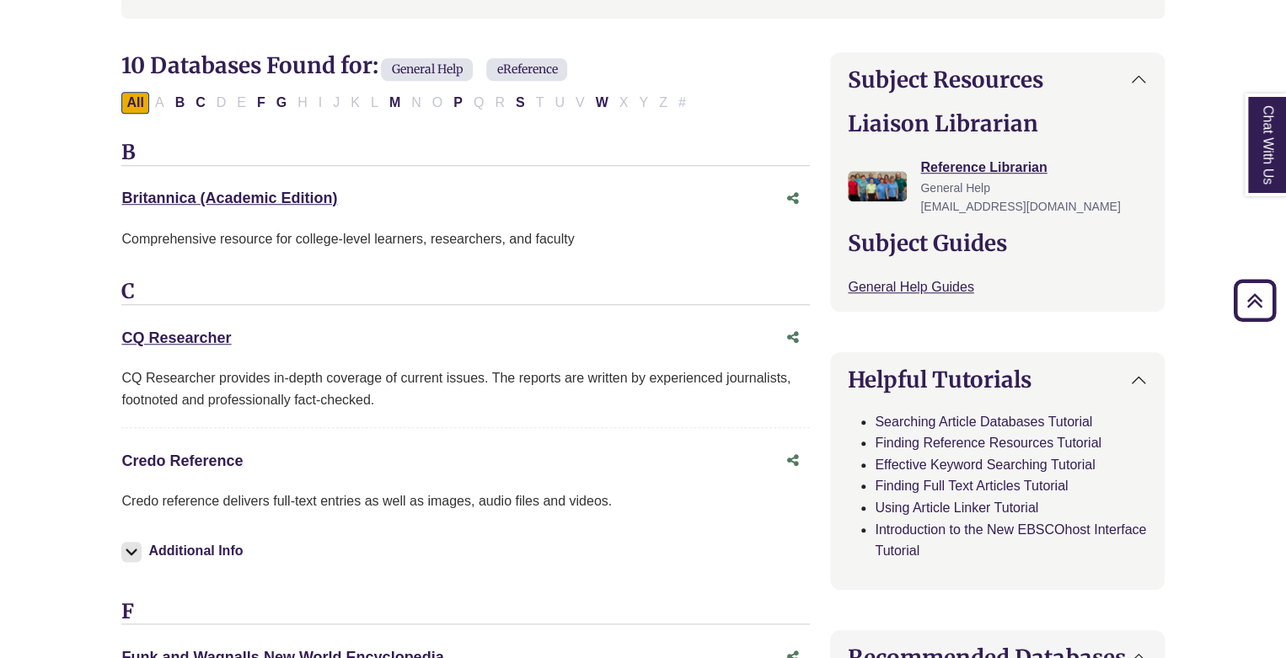
click at [192, 453] on link "Credo Reference This link opens in a new window" at bounding box center [181, 461] width 121 height 17
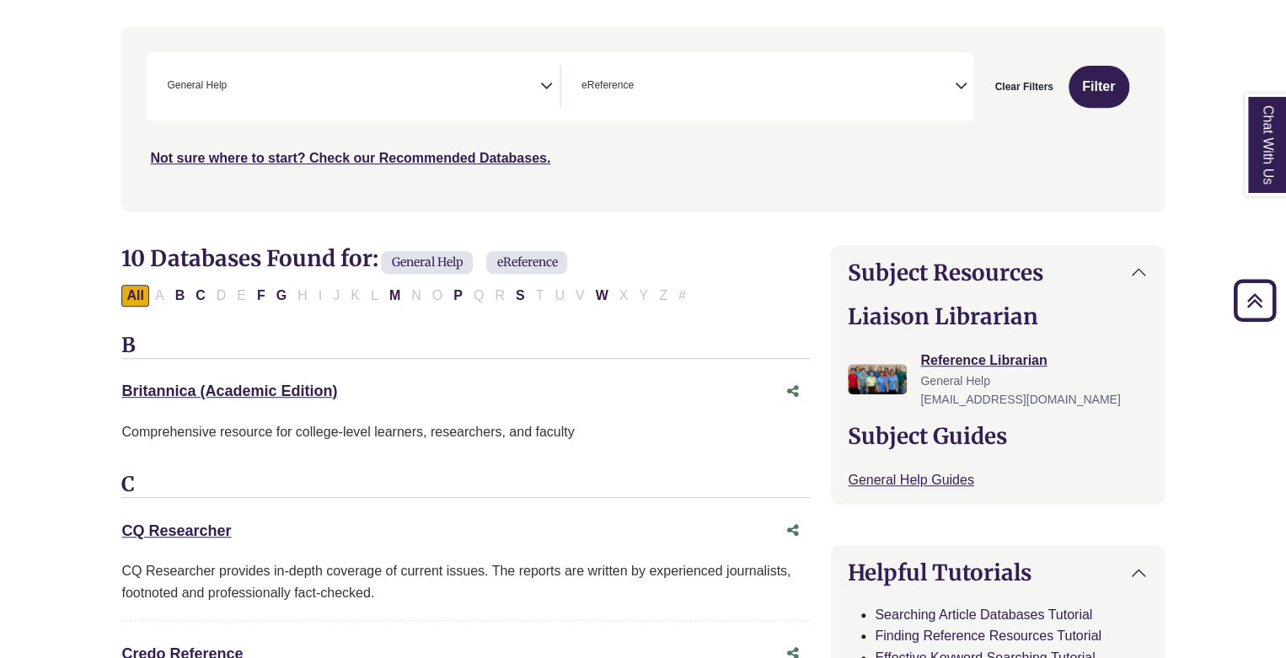
scroll to position [253, 0]
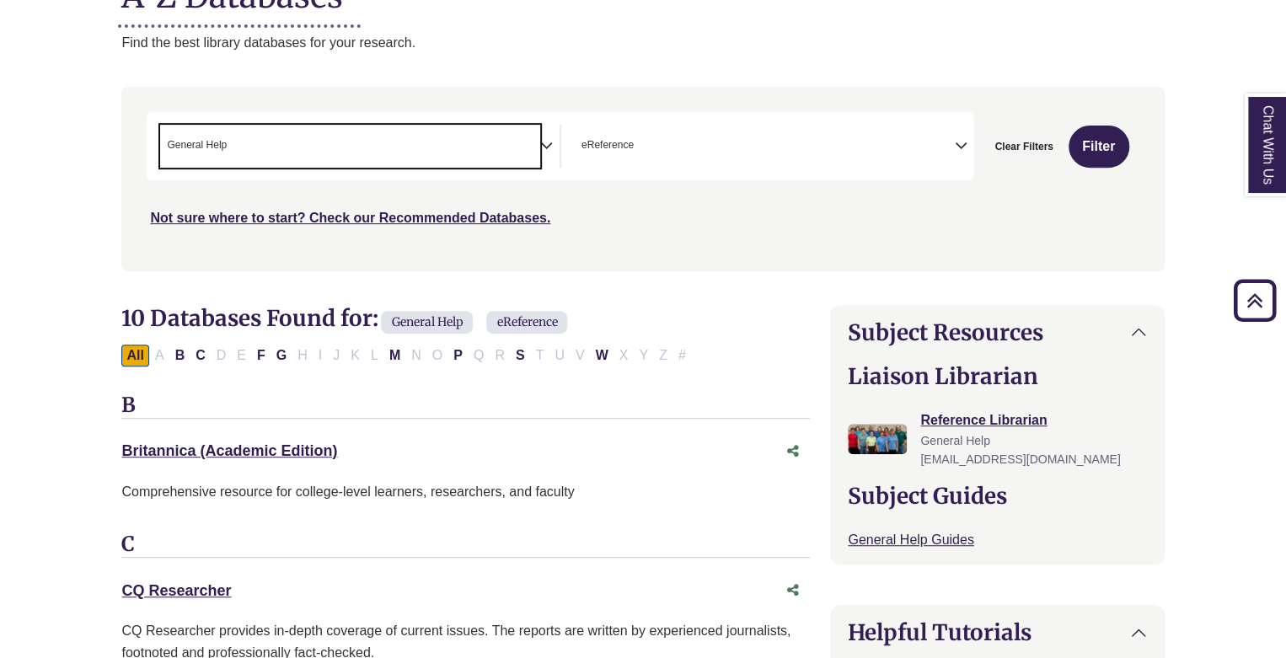
click at [356, 164] on span "× General Help" at bounding box center [349, 146] width 379 height 43
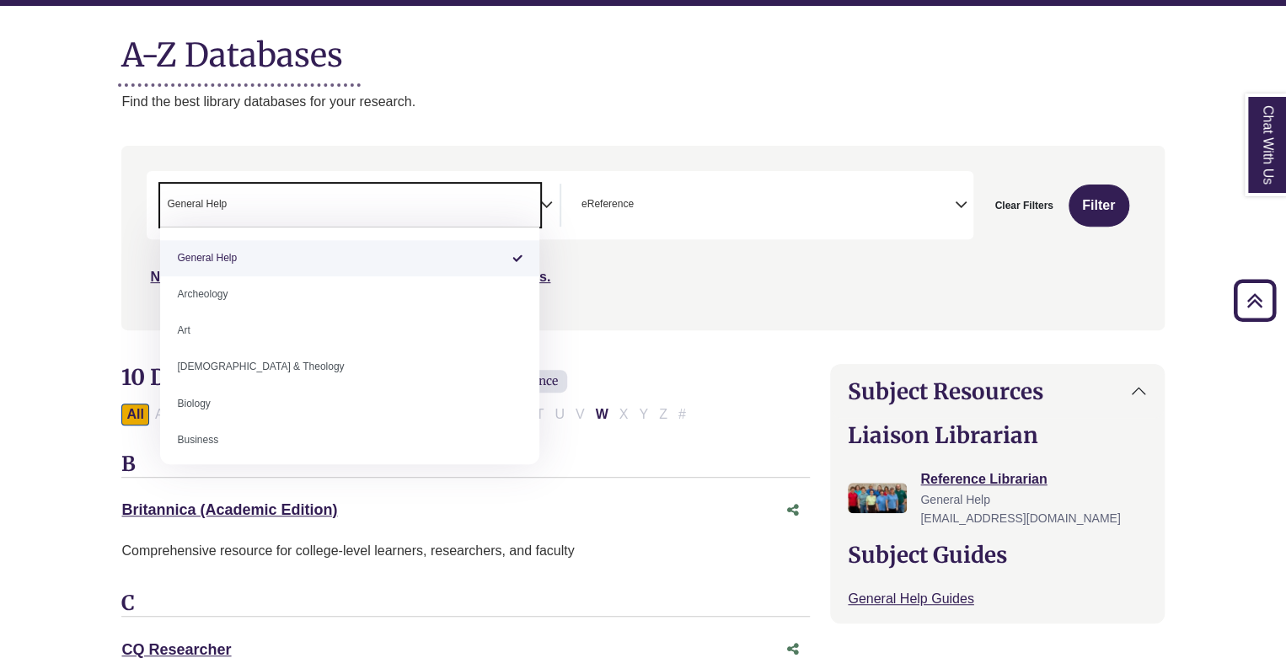
scroll to position [0, 0]
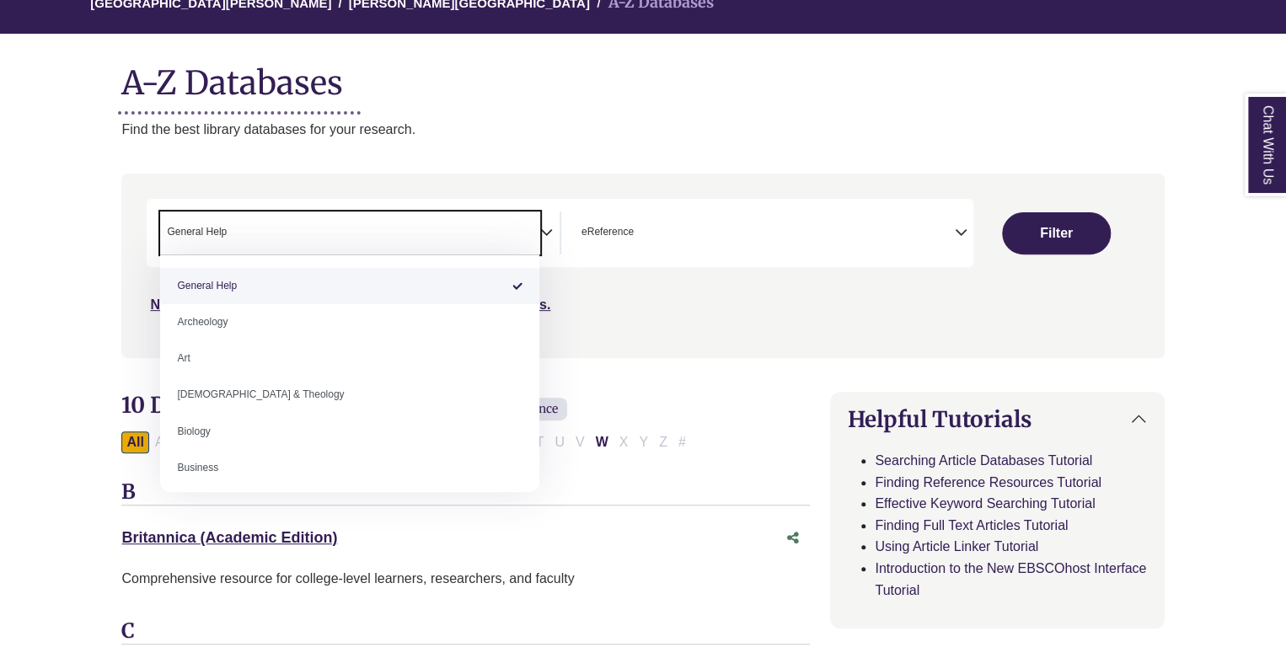
scroll to position [169, 0]
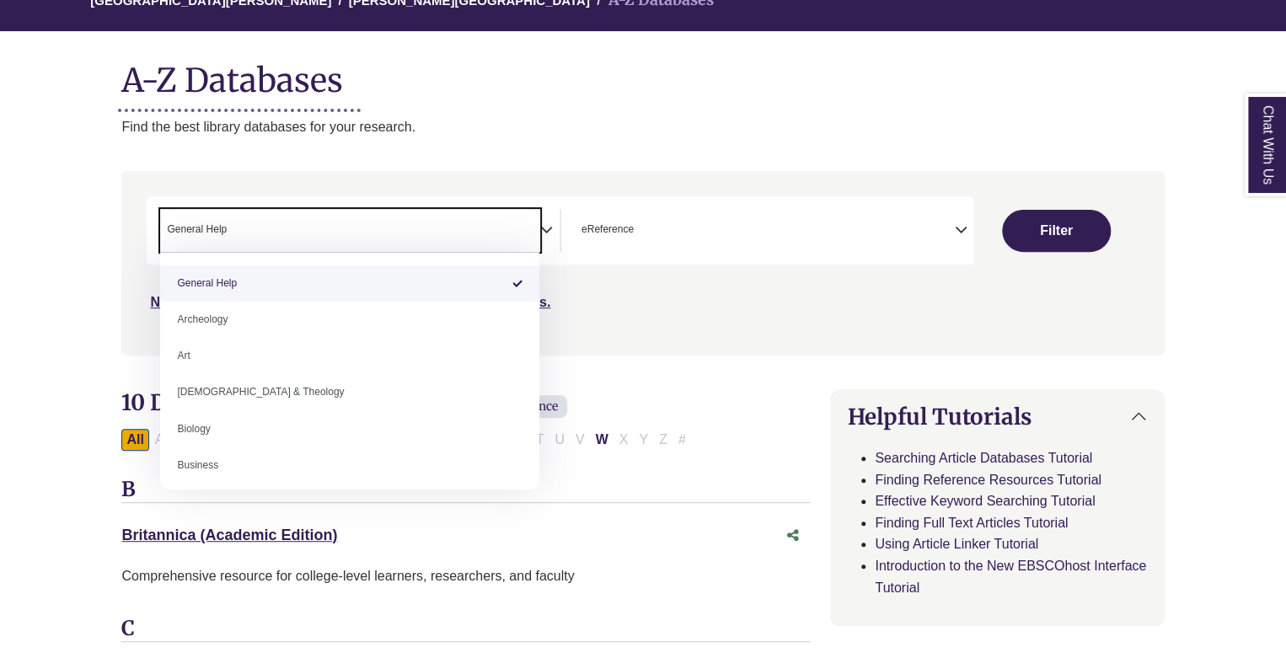
select select "Database Subject Filter"
select select "Database Types Filter"
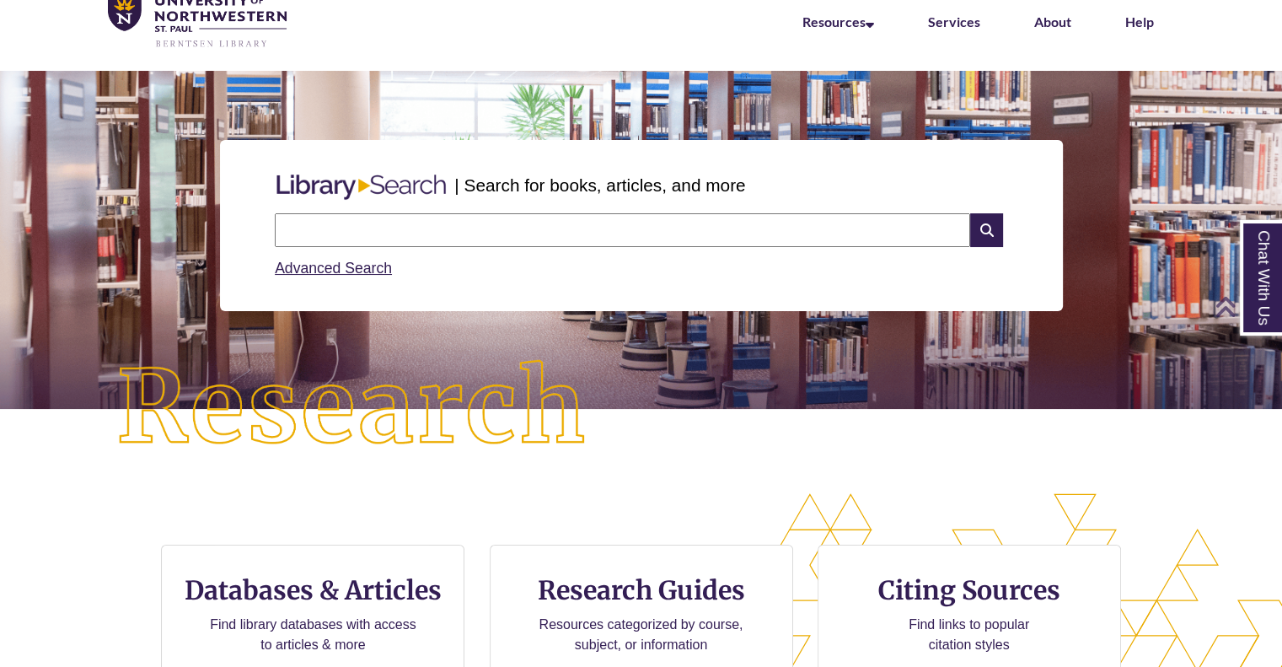
click at [412, 218] on input "text" at bounding box center [622, 230] width 695 height 34
click at [334, 225] on input "text" at bounding box center [622, 230] width 695 height 34
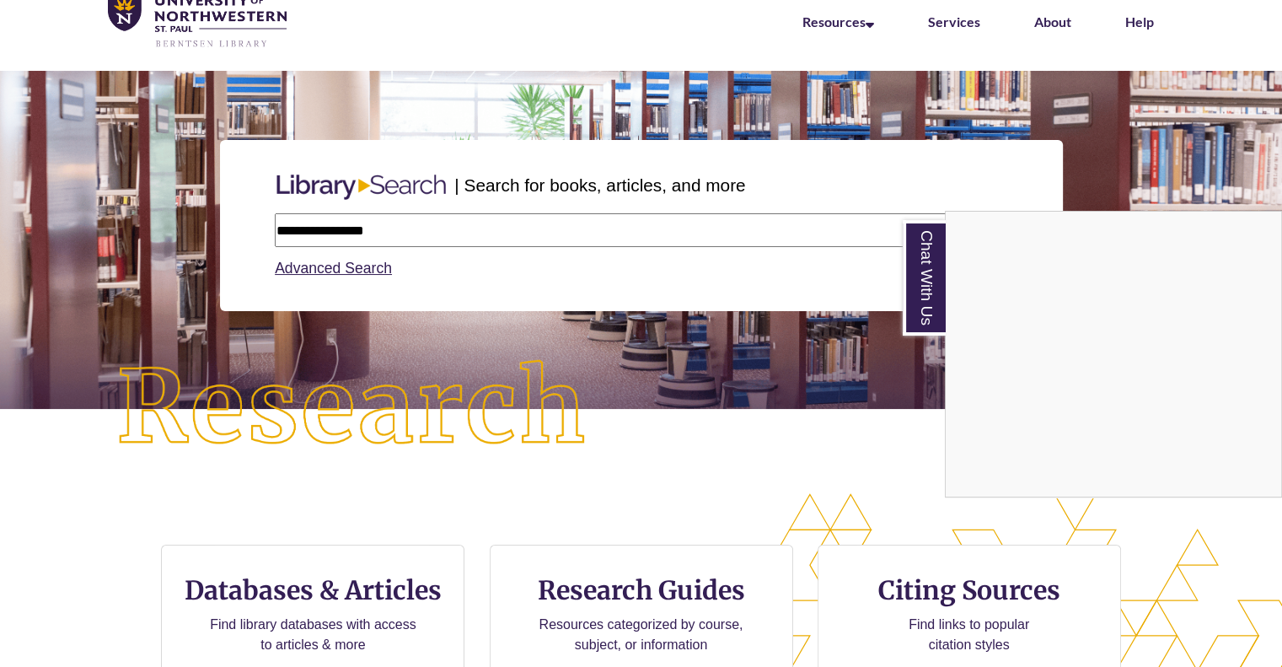
click at [456, 226] on div "Chat With Us" at bounding box center [641, 333] width 1282 height 667
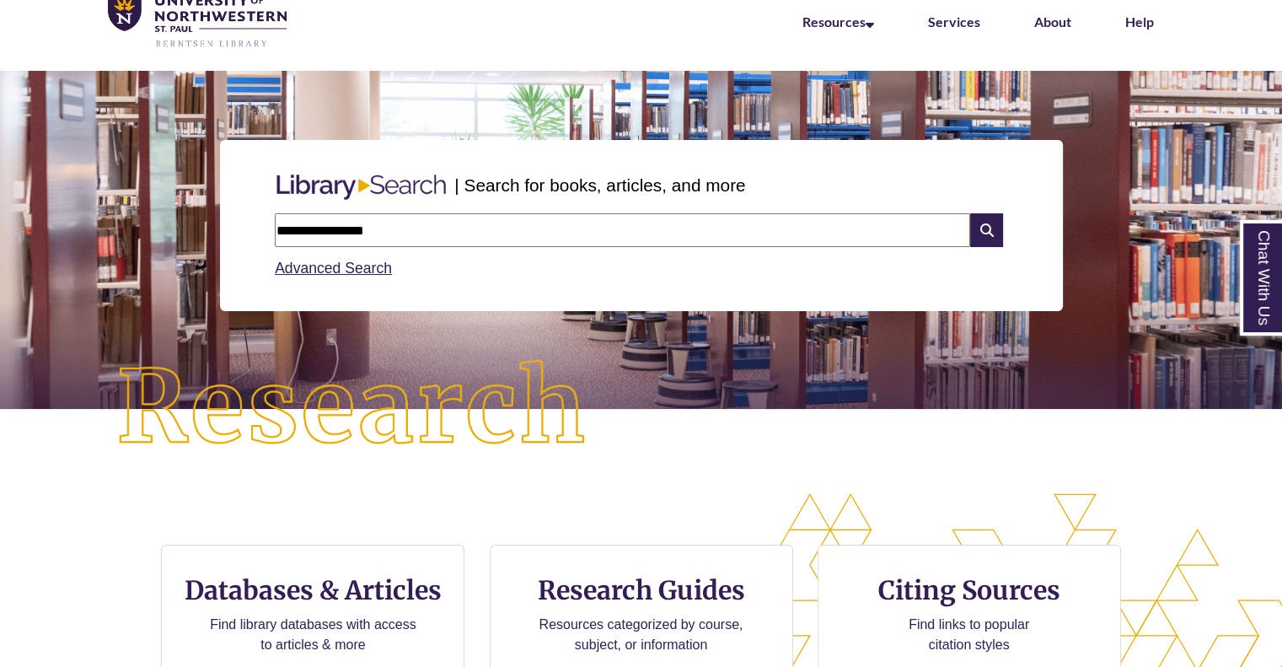
click at [435, 232] on input "**********" at bounding box center [622, 230] width 695 height 34
type input "**********"
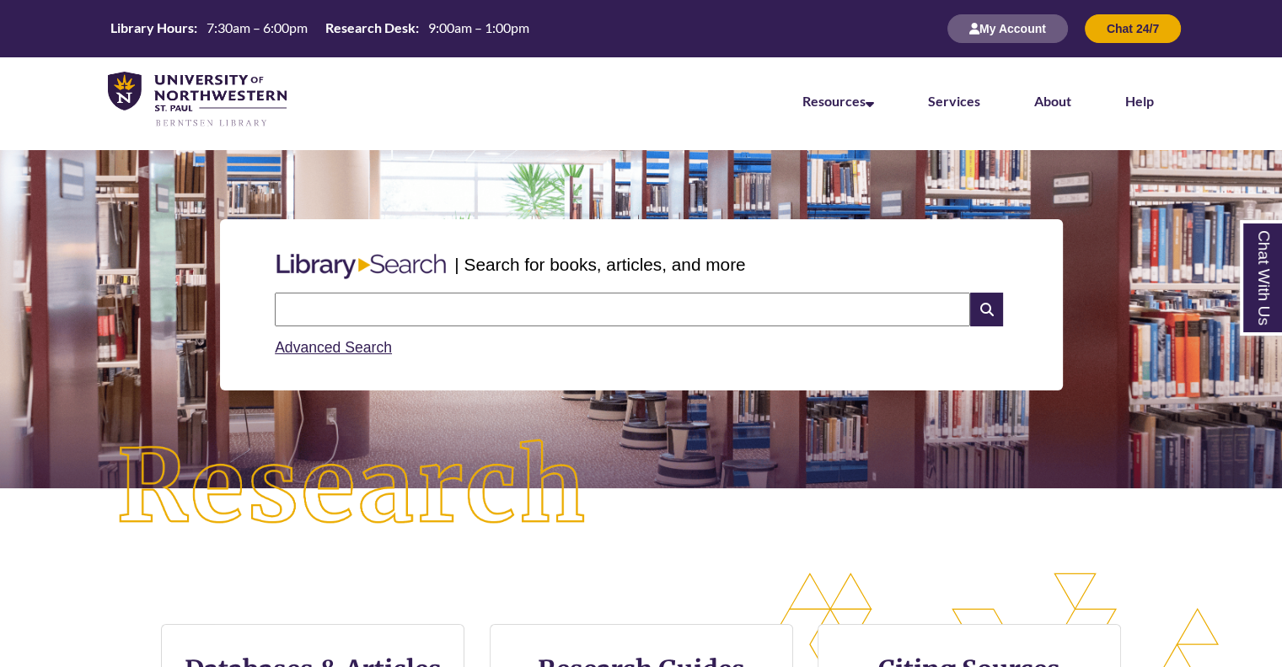
drag, startPoint x: 434, startPoint y: 287, endPoint x: 434, endPoint y: 303, distance: 16.0
click at [434, 296] on div "Search Advanced Search" at bounding box center [641, 326] width 746 height 80
click at [434, 303] on input "text" at bounding box center [622, 309] width 695 height 34
type input "**********"
